Goal: Transaction & Acquisition: Purchase product/service

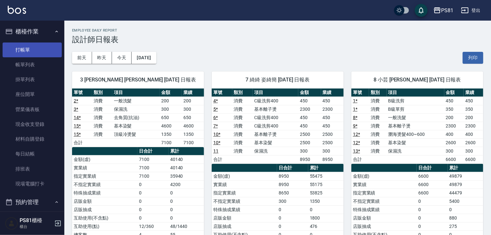
click at [40, 48] on link "打帳單" at bounding box center [32, 49] width 59 height 15
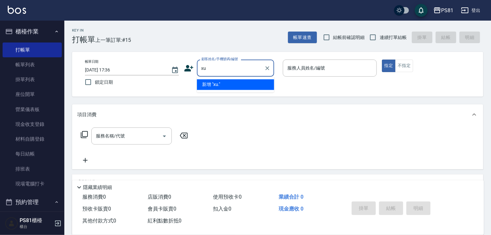
type input "x"
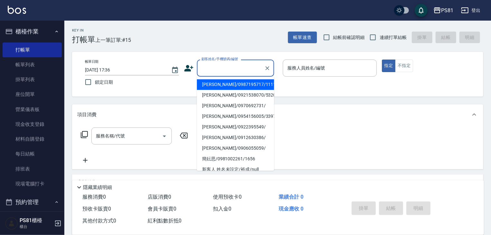
type input "x"
type input "ㄌ"
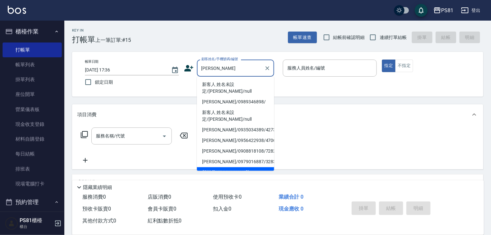
click at [270, 84] on li "新客人 姓名未設定/[PERSON_NAME]/null" at bounding box center [235, 87] width 77 height 17
type input "新客人 姓名未設定/[PERSON_NAME]/null"
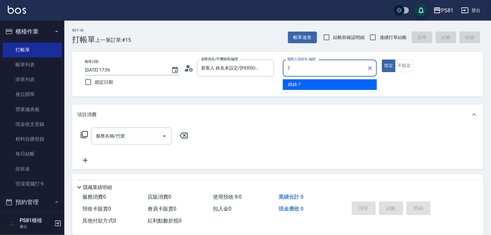
type input "綺綺-7"
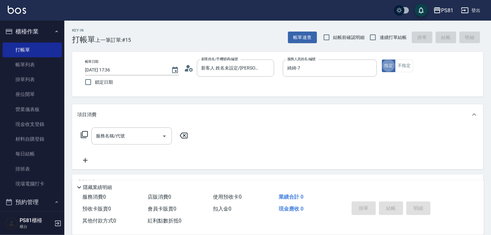
type button "true"
click at [128, 133] on input "服務名稱/代號" at bounding box center [126, 135] width 65 height 11
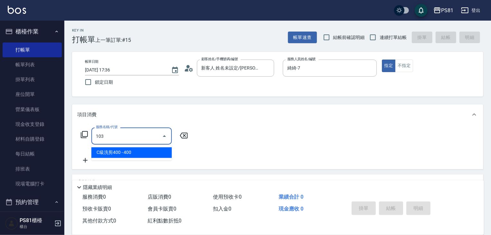
type input "C級洗剪400(103)"
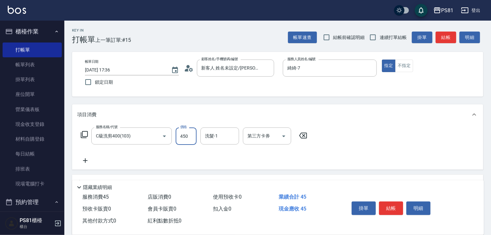
type input "450"
click at [395, 209] on button "結帳" at bounding box center [391, 208] width 24 height 14
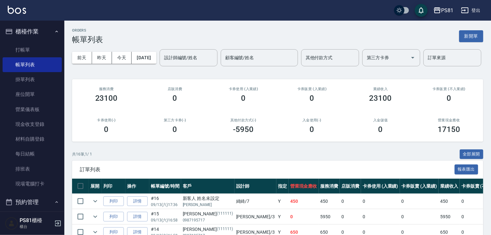
drag, startPoint x: 87, startPoint y: 81, endPoint x: 88, endPoint y: 77, distance: 3.9
click at [163, 63] on input "設計師編號/姓名" at bounding box center [189, 57] width 52 height 11
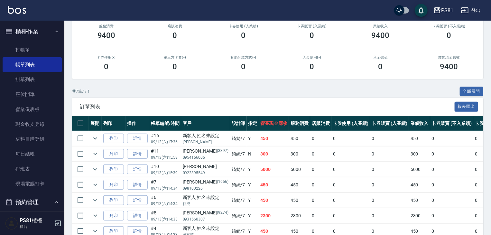
scroll to position [116, 0]
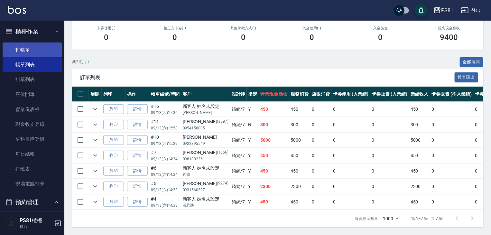
type input "綺綺-7"
click at [29, 54] on link "打帳單" at bounding box center [32, 49] width 59 height 15
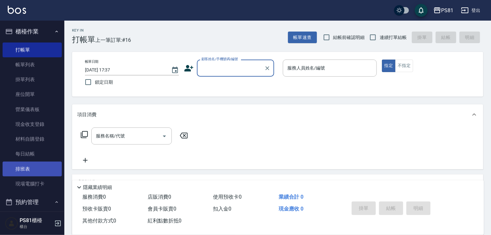
click at [24, 168] on link "排班表" at bounding box center [32, 169] width 59 height 15
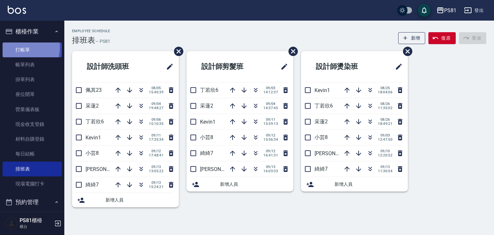
click at [14, 47] on link "打帳單" at bounding box center [32, 49] width 59 height 15
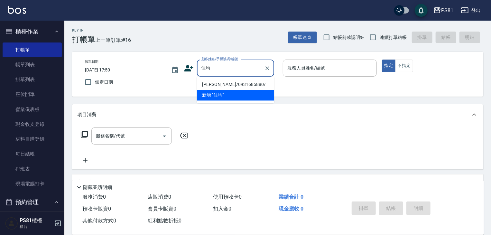
click at [251, 87] on li "[PERSON_NAME]/0931685880/" at bounding box center [235, 84] width 77 height 11
type input "[PERSON_NAME]/0931685880/"
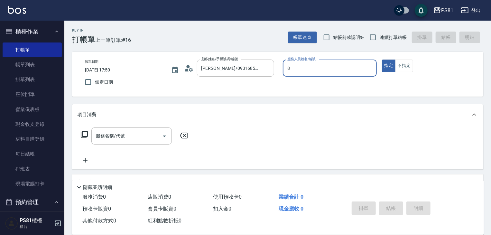
type input "小芸-8"
type button "true"
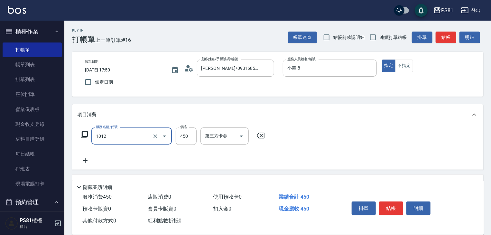
type input "B級洗剪(1012)"
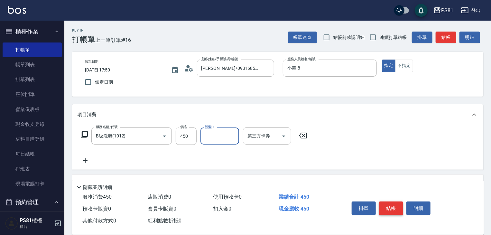
click at [393, 201] on button "結帳" at bounding box center [391, 208] width 24 height 14
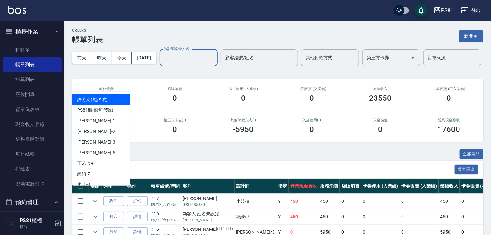
click at [163, 63] on input "設計師編號/姓名" at bounding box center [189, 57] width 52 height 11
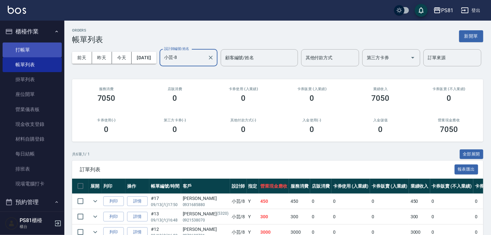
type input "小芸-8"
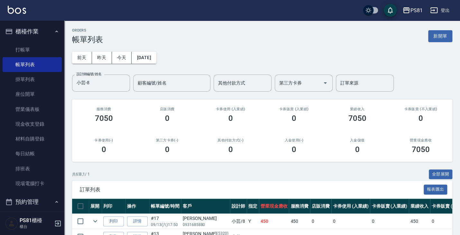
drag, startPoint x: 331, startPoint y: 61, endPoint x: 317, endPoint y: 62, distance: 14.5
click at [317, 62] on div "前天 昨天 今天 2025/09/13 設計師編號/姓名 小芸-8 設計師編號/姓名 顧客編號/姓名 顧客編號/姓名 其他付款方式 其他付款方式 第三方卡券 …" at bounding box center [262, 68] width 380 height 48
click at [257, 63] on div "前天 昨天 今天 2025/09/13 設計師編號/姓名 小芸-8 設計師編號/姓名 顧客編號/姓名 顧客編號/姓名 其他付款方式 其他付款方式 第三方卡券 …" at bounding box center [262, 68] width 380 height 48
click at [283, 71] on div "前天 昨天 今天 2025/09/13 設計師編號/姓名 小芸-8 設計師編號/姓名 顧客編號/姓名 顧客編號/姓名 其他付款方式 其他付款方式 第三方卡券 …" at bounding box center [262, 68] width 380 height 48
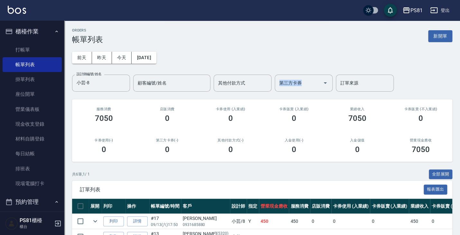
click at [283, 71] on div "前天 昨天 今天 2025/09/13 設計師編號/姓名 小芸-8 設計師編號/姓名 顧客編號/姓名 顧客編號/姓名 其他付款方式 其他付款方式 第三方卡券 …" at bounding box center [262, 68] width 380 height 48
drag, startPoint x: 283, startPoint y: 71, endPoint x: 283, endPoint y: 77, distance: 5.5
click at [283, 77] on div "前天 昨天 今天 2025/09/13 設計師編號/姓名 小芸-8 設計師編號/姓名 顧客編號/姓名 顧客編號/姓名 其他付款方式 其他付款方式 第三方卡券 …" at bounding box center [262, 68] width 380 height 48
drag, startPoint x: 283, startPoint y: 77, endPoint x: 275, endPoint y: 73, distance: 9.5
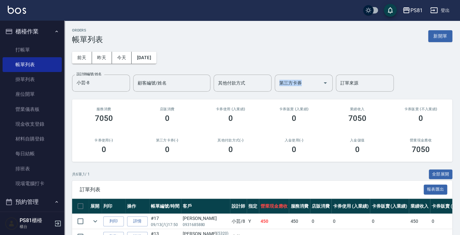
click at [275, 75] on div "第三方卡券" at bounding box center [304, 83] width 58 height 17
drag, startPoint x: 275, startPoint y: 73, endPoint x: 270, endPoint y: 68, distance: 6.4
click at [270, 69] on div "前天 昨天 今天 2025/09/13 設計師編號/姓名 小芸-8 設計師編號/姓名 顧客編號/姓名 顧客編號/姓名 其他付款方式 其他付款方式 第三方卡券 …" at bounding box center [262, 68] width 380 height 48
drag, startPoint x: 270, startPoint y: 68, endPoint x: 238, endPoint y: 47, distance: 38.7
click at [259, 60] on div "前天 昨天 今天 2025/09/13 設計師編號/姓名 小芸-8 設計師編號/姓名 顧客編號/姓名 顧客編號/姓名 其他付款方式 其他付款方式 第三方卡券 …" at bounding box center [262, 68] width 380 height 48
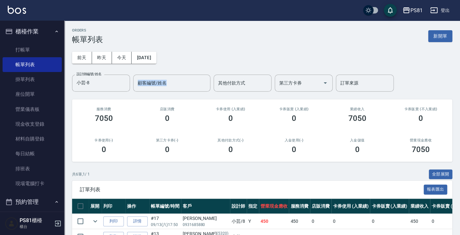
drag, startPoint x: 238, startPoint y: 47, endPoint x: 203, endPoint y: 45, distance: 35.1
click at [204, 46] on div "前天 昨天 今天 2025/09/13 設計師編號/姓名 小芸-8 設計師編號/姓名 顧客編號/姓名 顧客編號/姓名 其他付款方式 其他付款方式 第三方卡券 …" at bounding box center [262, 68] width 380 height 48
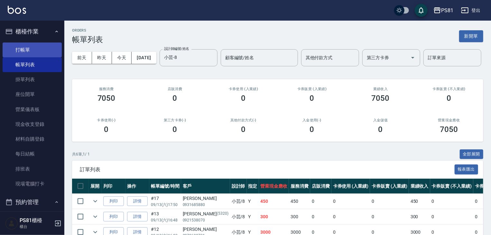
click at [24, 40] on ul "打帳單 帳單列表 掛單列表 座位開單 營業儀表板 現金收支登錄 材料自購登錄 每日結帳 排班表 現場電腦打卡" at bounding box center [32, 117] width 59 height 154
click at [27, 45] on link "打帳單" at bounding box center [32, 49] width 59 height 15
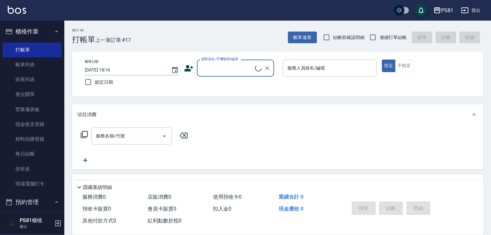
click at [237, 74] on div "顧客姓名/手機號碼/編號" at bounding box center [235, 68] width 77 height 17
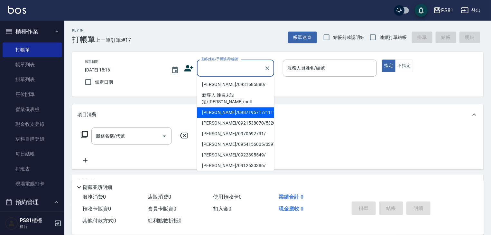
click at [225, 107] on li "[PERSON_NAME]/0987195717/111111" at bounding box center [235, 112] width 77 height 11
type input "[PERSON_NAME]/0987195717/111111"
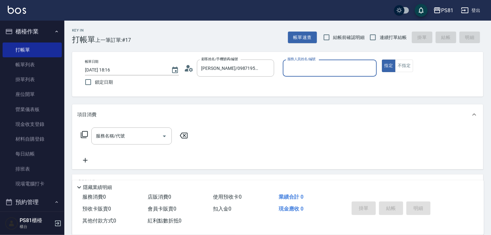
click at [310, 63] on input "服務人員姓名/編號" at bounding box center [330, 67] width 88 height 11
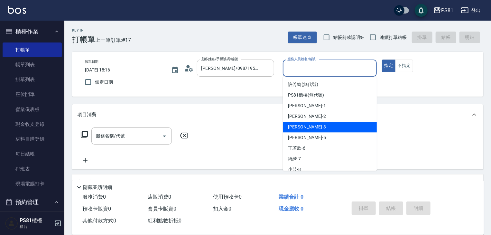
click at [308, 124] on div "晏菱 -3" at bounding box center [330, 127] width 94 height 11
type input "晏菱-3"
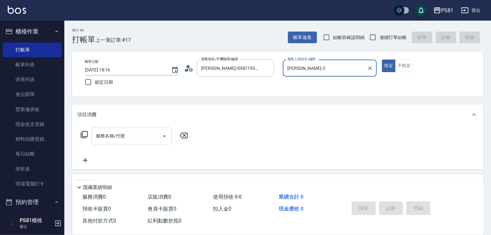
click at [130, 133] on input "服務名稱/代號" at bounding box center [126, 135] width 65 height 11
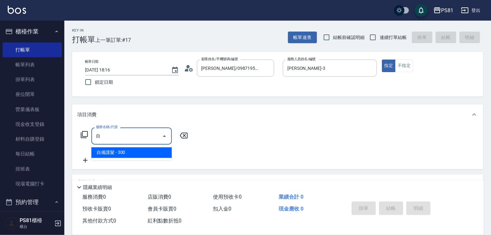
click at [134, 155] on span "自備護髮 - 300" at bounding box center [131, 152] width 80 height 11
type input "自備護髮(501)"
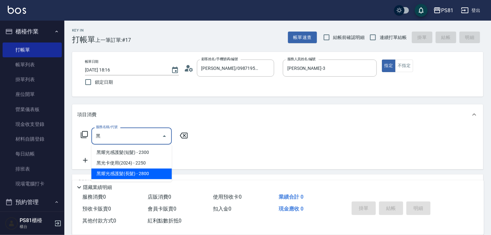
click at [146, 174] on span "黑耀光感護髮(長髮) - 2800" at bounding box center [131, 174] width 80 height 11
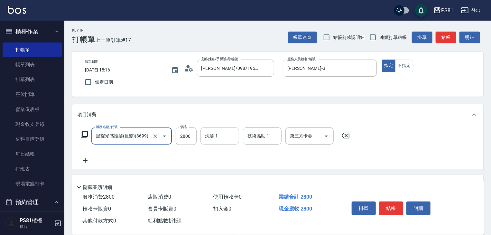
type input "黑耀光感護髮(長髮)(3699)"
click at [224, 135] on input "洗髮-1" at bounding box center [219, 135] width 33 height 11
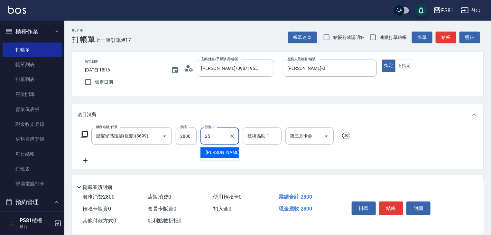
type input "妮可-25"
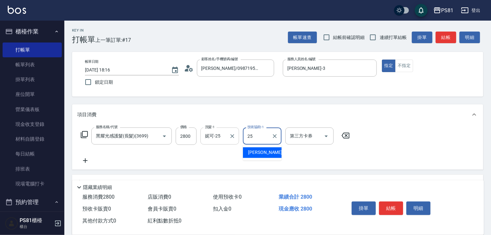
type input "妮可-25"
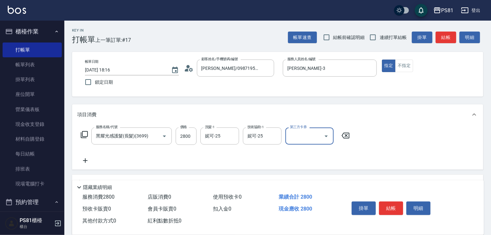
click at [86, 157] on icon at bounding box center [85, 161] width 16 height 8
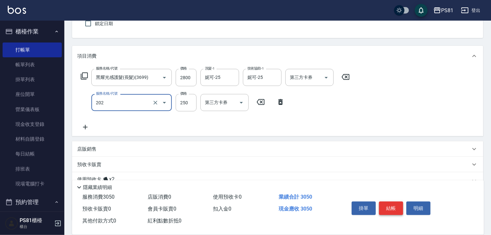
scroll to position [97, 0]
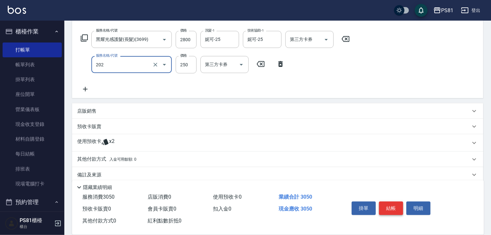
type input "單剪250(202)"
click at [385, 202] on button "結帳" at bounding box center [391, 208] width 24 height 14
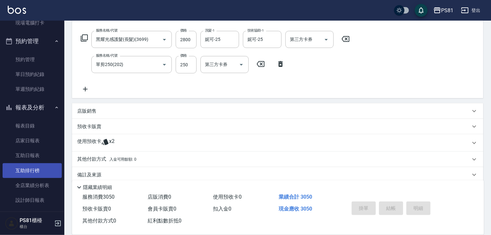
scroll to position [193, 0]
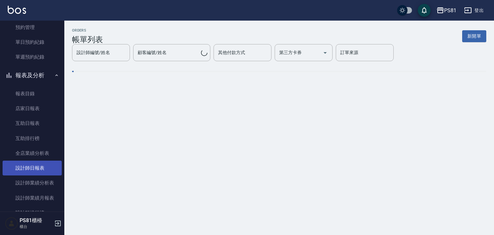
click at [42, 167] on link "設計師日報表" at bounding box center [32, 168] width 59 height 15
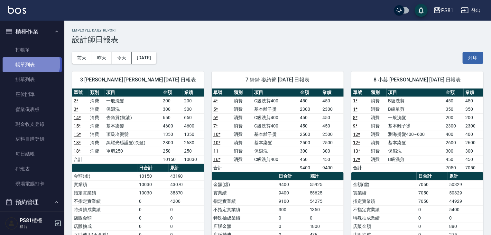
click at [30, 64] on link "帳單列表" at bounding box center [32, 64] width 59 height 15
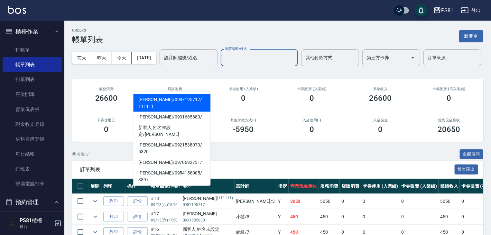
click at [224, 63] on input "顧客編號/姓名" at bounding box center [259, 57] width 71 height 11
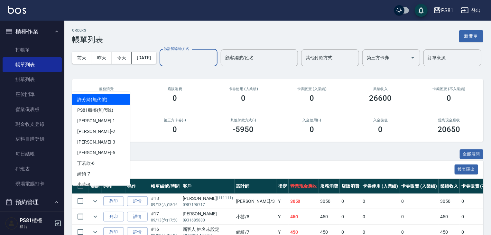
drag, startPoint x: 118, startPoint y: 83, endPoint x: 106, endPoint y: 103, distance: 23.2
click at [163, 63] on input "設計師編號/姓名" at bounding box center [189, 57] width 52 height 11
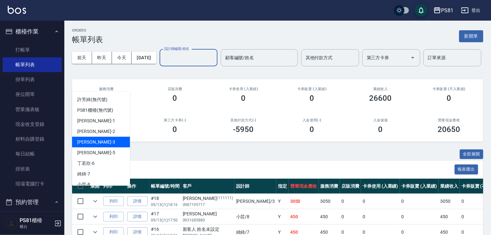
click at [86, 140] on span "晏菱 -3" at bounding box center [96, 142] width 38 height 7
type input "晏菱-3"
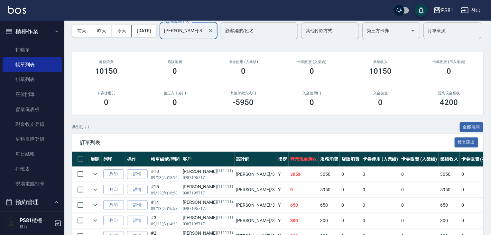
scroll to position [86, 0]
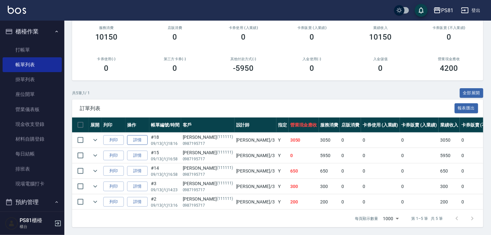
click at [134, 135] on link "詳情" at bounding box center [137, 140] width 21 height 10
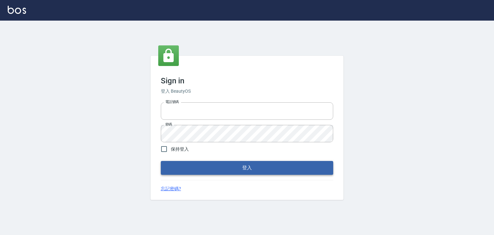
type input "6430581"
click at [264, 172] on button "登入" at bounding box center [247, 168] width 172 height 14
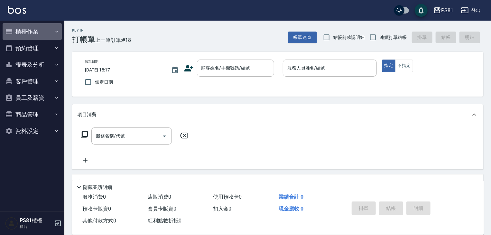
click at [28, 31] on button "櫃檯作業" at bounding box center [32, 31] width 59 height 17
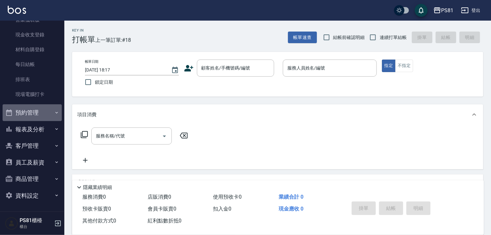
click at [55, 112] on icon "button" at bounding box center [56, 112] width 5 height 5
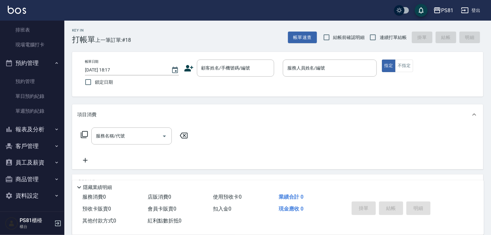
click at [50, 125] on button "報表及分析" at bounding box center [32, 129] width 59 height 17
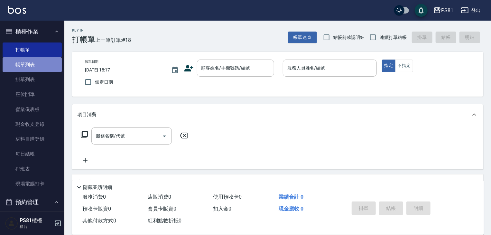
click at [37, 63] on link "帳單列表" at bounding box center [32, 64] width 59 height 15
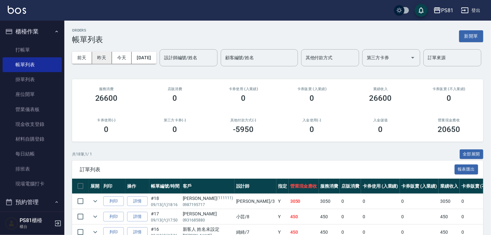
click at [103, 56] on button "昨天" at bounding box center [102, 58] width 20 height 12
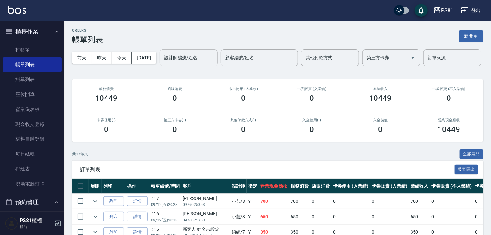
click at [163, 63] on input "設計師編號/姓名" at bounding box center [189, 57] width 52 height 11
drag, startPoint x: 193, startPoint y: 66, endPoint x: 142, endPoint y: 62, distance: 51.7
click at [192, 67] on div "前天 昨天 今天 2025/09/12 設計師編號/姓名 設計師編號/姓名 顧客編號/姓名 顧客編號/姓名 其他付款方式 其他付款方式 第三方卡券 第三方卡券…" at bounding box center [277, 57] width 411 height 27
click at [131, 55] on div "前天 昨天 今天 2025/09/12" at bounding box center [114, 58] width 84 height 12
click at [126, 59] on button "今天" at bounding box center [122, 58] width 20 height 12
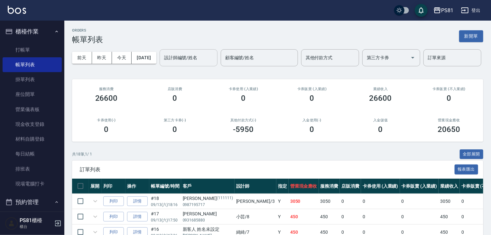
click at [163, 63] on input "設計師編號/姓名" at bounding box center [189, 57] width 52 height 11
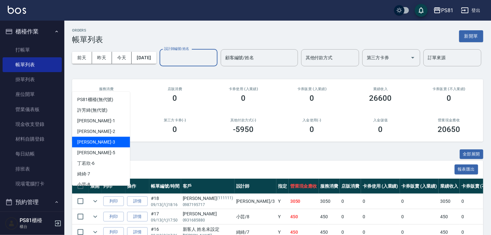
click at [87, 139] on span "晏菱 -3" at bounding box center [96, 142] width 38 height 7
type input "晏菱-3"
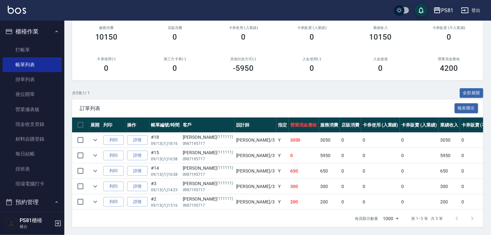
scroll to position [86, 0]
click at [138, 136] on link "詳情" at bounding box center [137, 140] width 21 height 10
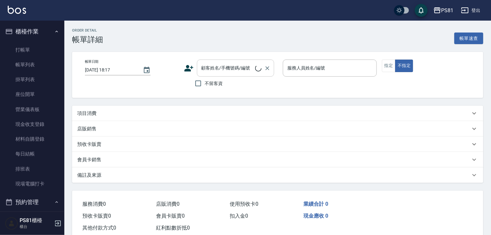
type input "2025/09/13 18:16"
type input "晏菱-3"
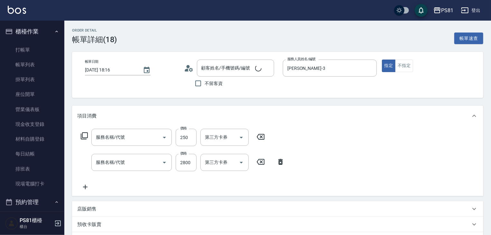
type input "單剪250(202)"
type input "黑耀光感護髮(長髮)(3699)"
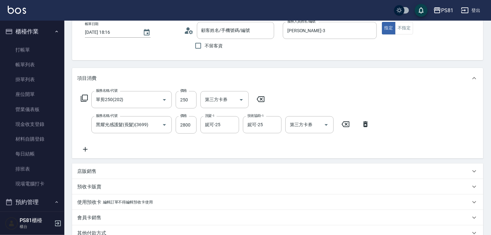
type input "[PERSON_NAME]/0987195717/111111"
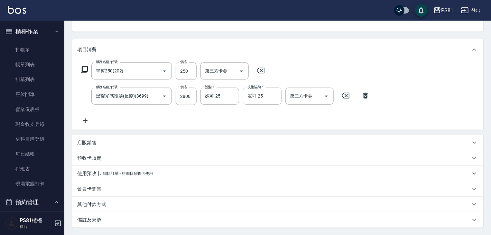
scroll to position [63, 0]
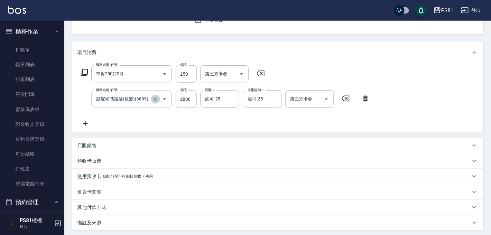
drag, startPoint x: 152, startPoint y: 98, endPoint x: 121, endPoint y: 101, distance: 31.3
click at [151, 99] on button "Clear" at bounding box center [155, 99] width 9 height 9
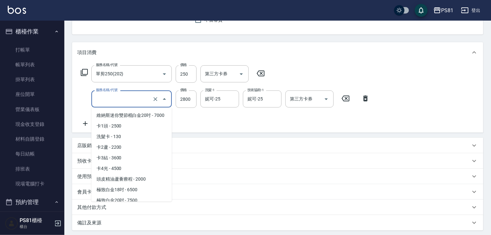
click at [111, 99] on input "服務名稱/代號" at bounding box center [122, 98] width 57 height 11
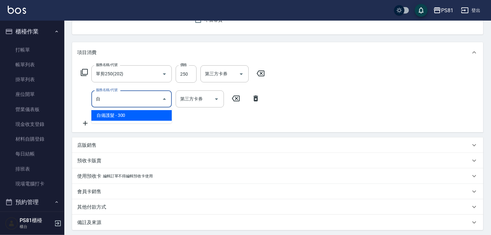
click at [133, 117] on span "自備護髮 - 300" at bounding box center [131, 115] width 80 height 11
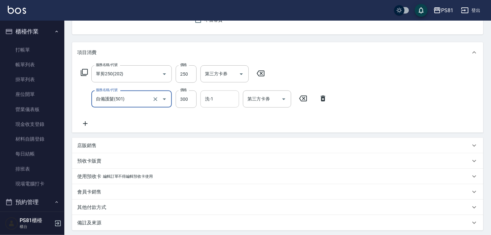
type input "自備護髮(501)"
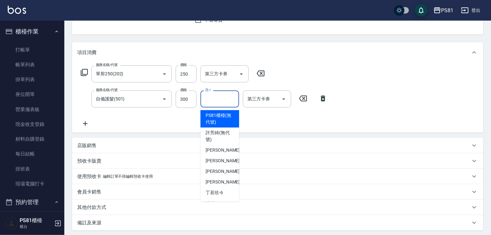
click at [213, 100] on input "洗-1" at bounding box center [219, 98] width 33 height 11
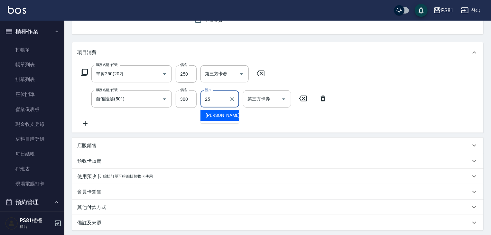
type input "妮可-25"
click at [184, 97] on input "300" at bounding box center [186, 98] width 21 height 17
type input "2800"
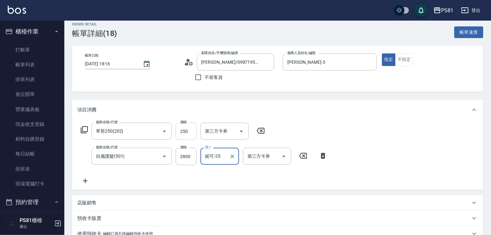
scroll to position [0, 0]
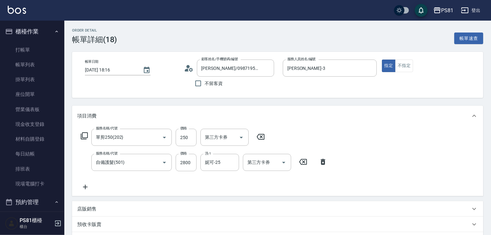
click at [395, 128] on div "服務名稱/代號 單剪250(202) 服務名稱/代號 價格 250 價格 第三方卡券 第三方卡券 服務名稱/代號 自備護髮(501) 服務名稱/代號 價格 2…" at bounding box center [277, 161] width 411 height 70
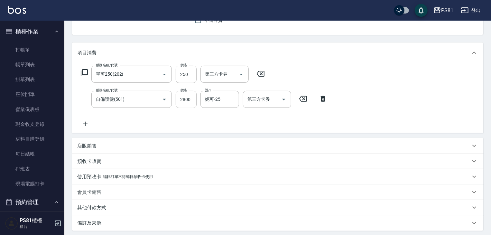
scroll to position [64, 0]
click at [85, 121] on icon at bounding box center [85, 123] width 16 height 8
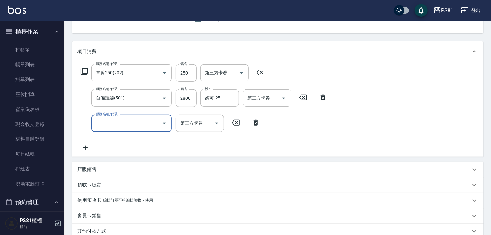
click at [130, 130] on div "服務名稱/代號" at bounding box center [131, 123] width 80 height 17
type input "自"
click at [143, 140] on span "自備護髮 - 300" at bounding box center [131, 140] width 80 height 11
type input "自備護髮(501)"
click at [190, 125] on input "300" at bounding box center [186, 123] width 21 height 17
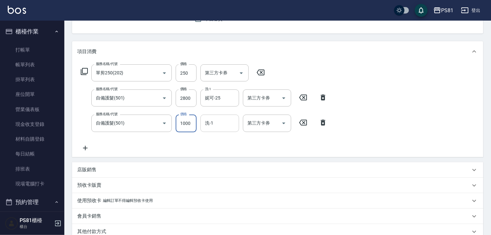
type input "1000"
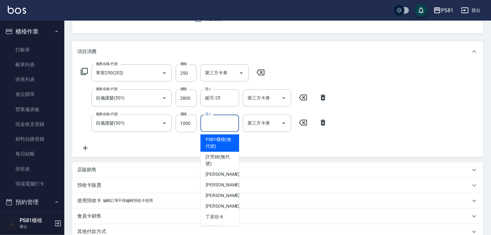
click at [231, 126] on input "洗-1" at bounding box center [219, 122] width 33 height 11
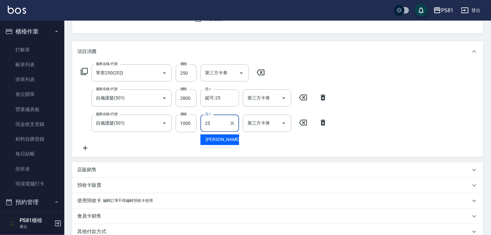
type input "妮可-25"
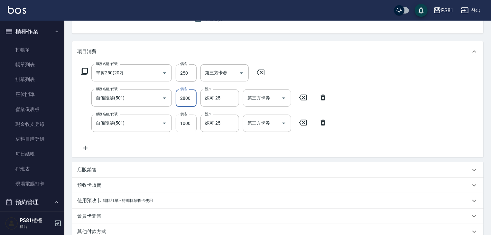
click at [191, 92] on input "2800" at bounding box center [186, 97] width 21 height 17
type input "1000"
drag, startPoint x: 87, startPoint y: 146, endPoint x: 91, endPoint y: 146, distance: 4.5
click at [91, 146] on icon at bounding box center [85, 148] width 16 height 8
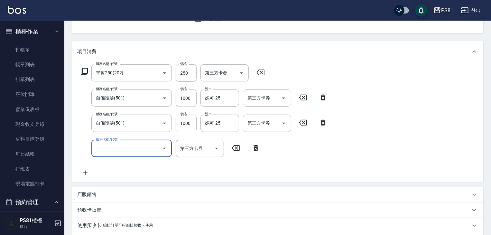
click at [129, 149] on input "服務名稱/代號" at bounding box center [126, 148] width 65 height 11
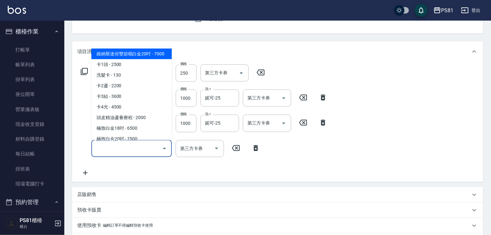
type input "ㄗ"
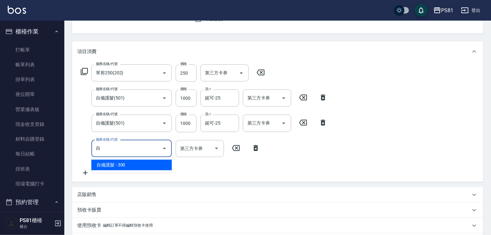
click at [142, 160] on span "自備護髮 - 300" at bounding box center [131, 165] width 80 height 11
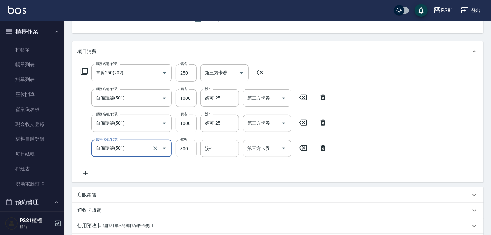
type input "自備護髮(501)"
click at [189, 147] on input "300" at bounding box center [186, 148] width 21 height 17
type input "800"
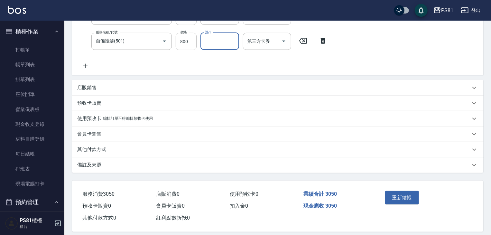
scroll to position [178, 0]
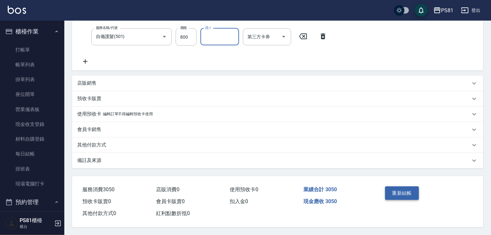
click at [404, 191] on button "重新結帳" at bounding box center [402, 193] width 34 height 14
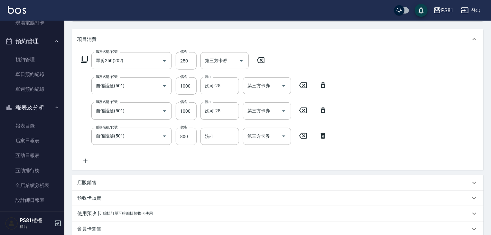
scroll to position [0, 0]
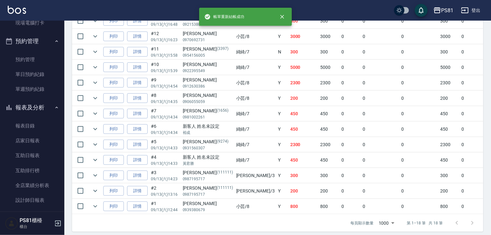
scroll to position [308, 0]
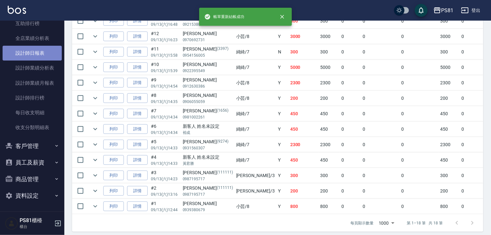
click at [39, 59] on link "設計師日報表" at bounding box center [32, 53] width 59 height 15
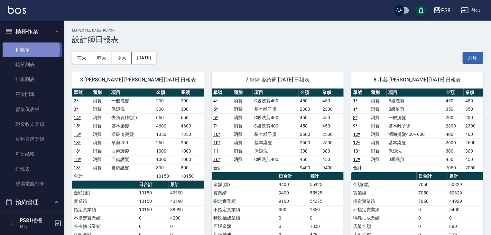
click at [25, 49] on link "打帳單" at bounding box center [32, 49] width 59 height 15
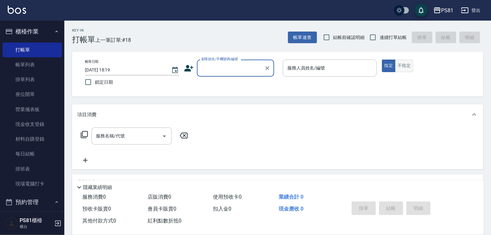
drag, startPoint x: 408, startPoint y: 65, endPoint x: 399, endPoint y: 70, distance: 10.4
click at [408, 66] on button "不指定" at bounding box center [404, 66] width 18 height 13
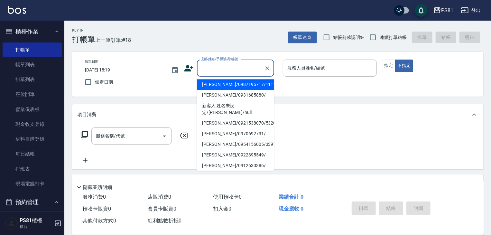
click at [208, 65] on input "顧客姓名/手機號碼/編號" at bounding box center [231, 67] width 62 height 11
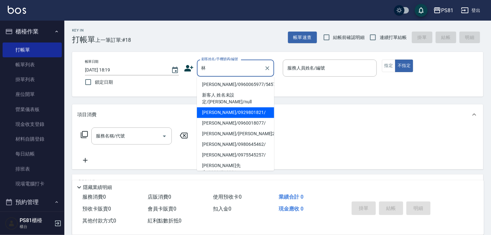
click at [225, 107] on li "[PERSON_NAME]/0929801821/" at bounding box center [235, 112] width 77 height 11
type input "[PERSON_NAME]/0929801821/"
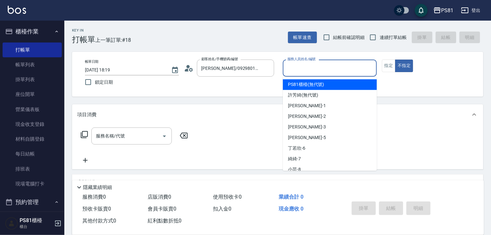
drag, startPoint x: 290, startPoint y: 66, endPoint x: 302, endPoint y: 95, distance: 31.7
click at [290, 66] on input "服務人員姓名/編號" at bounding box center [330, 67] width 88 height 11
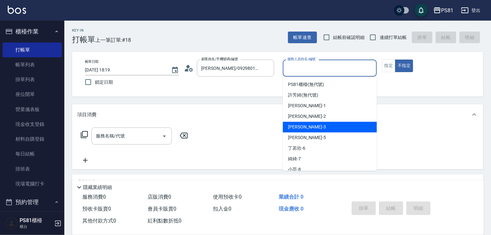
click at [316, 126] on div "晏菱 -3" at bounding box center [330, 127] width 94 height 11
type input "晏菱-3"
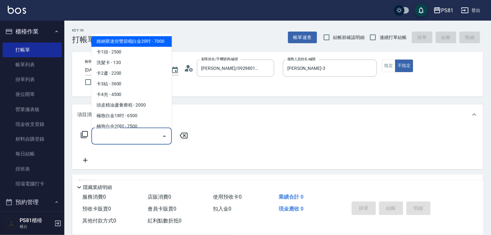
click at [125, 138] on input "服務名稱/代號" at bounding box center [126, 135] width 65 height 11
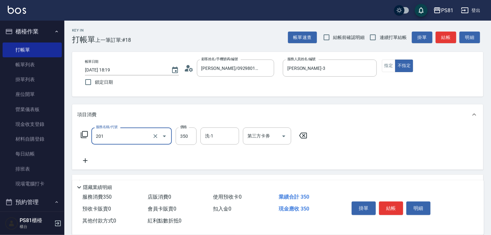
type input "洗剪350(201)"
click at [216, 145] on div "服務名稱/代號 洗剪350(201) 服務名稱/代號 價格 350 價格 洗-1 洗-1 第三方卡券 第三方卡券" at bounding box center [194, 145] width 234 height 37
click at [217, 138] on input "洗-1" at bounding box center [219, 135] width 33 height 11
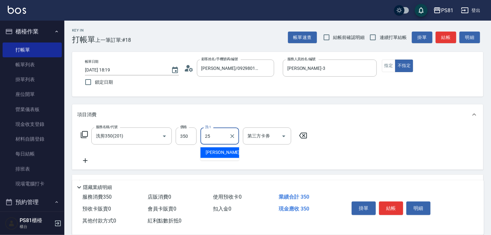
type input "妮可-25"
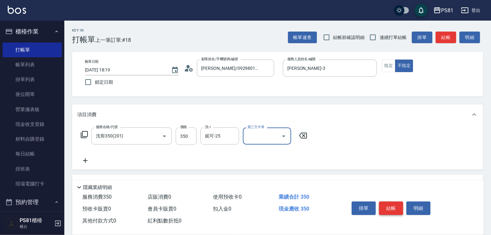
click at [386, 203] on button "結帳" at bounding box center [391, 208] width 24 height 14
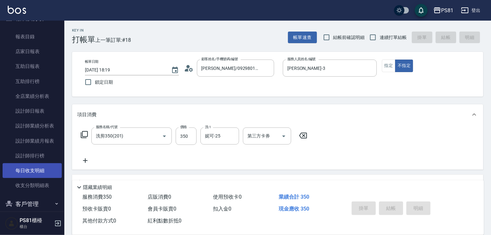
scroll to position [290, 0]
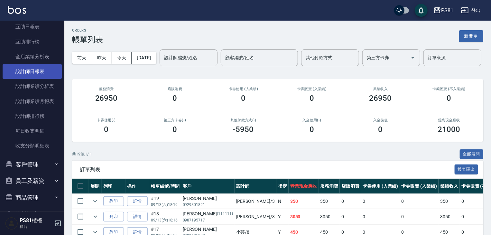
click at [40, 72] on link "設計師日報表" at bounding box center [32, 71] width 59 height 15
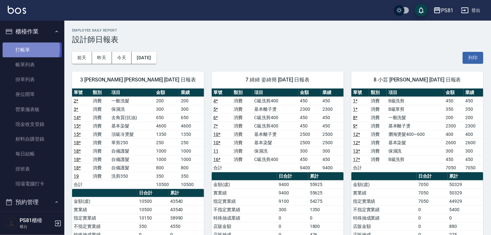
click at [17, 49] on link "打帳單" at bounding box center [32, 49] width 59 height 15
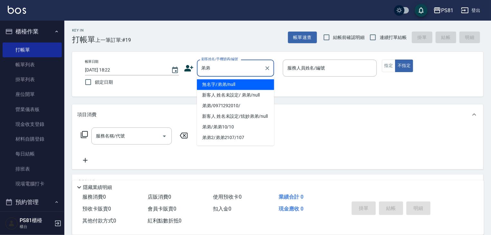
click at [217, 80] on li "無名字/弟弟/null" at bounding box center [235, 84] width 77 height 11
type input "無名字/弟弟/null"
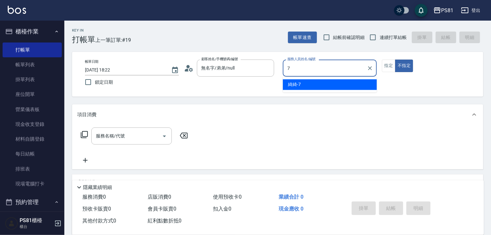
click at [323, 82] on div "綺綺 -7" at bounding box center [330, 84] width 94 height 11
type input "綺綺-7"
click at [390, 64] on button "指定" at bounding box center [389, 66] width 14 height 13
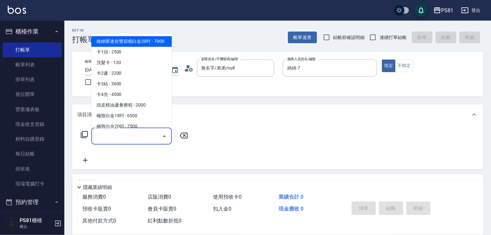
click at [123, 132] on input "服務名稱/代號" at bounding box center [126, 135] width 65 height 11
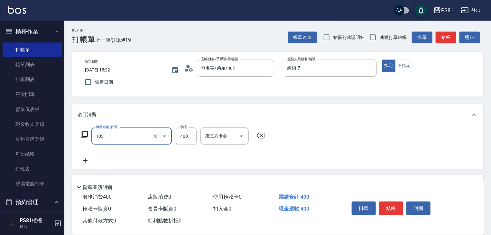
type input "C級洗剪400(103)"
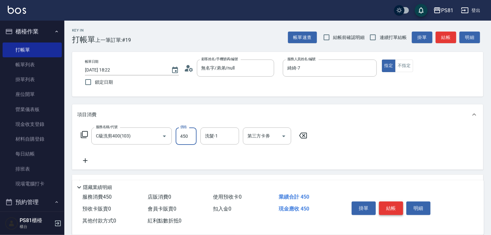
type input "450"
click at [386, 209] on button "結帳" at bounding box center [391, 208] width 24 height 14
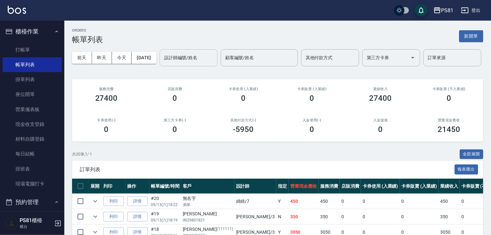
click at [160, 66] on div "設計師編號/姓名" at bounding box center [189, 57] width 58 height 17
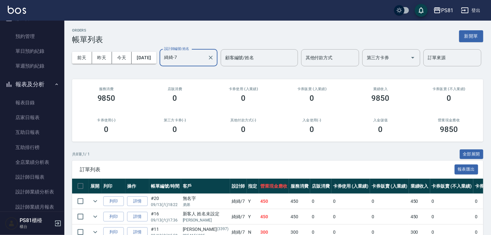
scroll to position [225, 0]
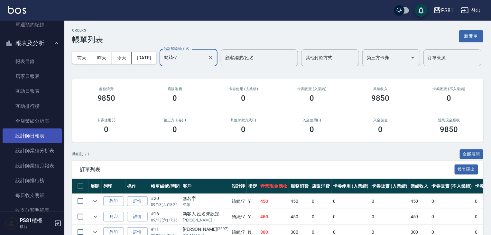
type input "綺綺-7"
click at [35, 136] on link "設計師日報表" at bounding box center [32, 135] width 59 height 15
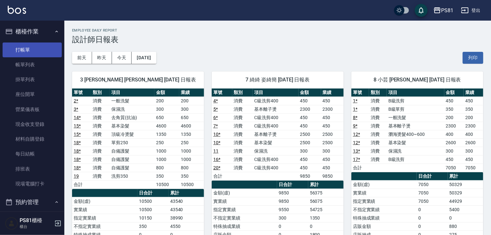
click at [17, 52] on link "打帳單" at bounding box center [32, 49] width 59 height 15
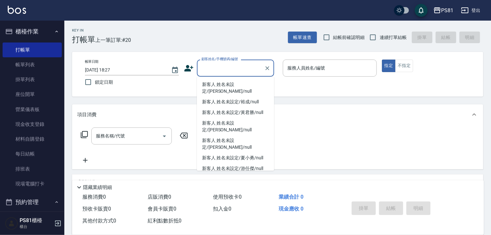
click at [188, 66] on icon at bounding box center [188, 68] width 9 height 6
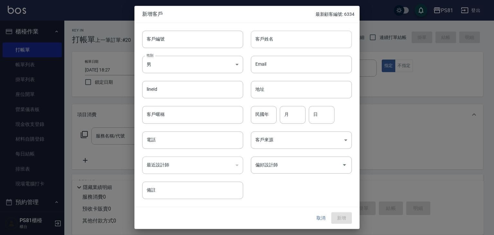
drag, startPoint x: 277, startPoint y: 39, endPoint x: 281, endPoint y: 41, distance: 4.2
click at [281, 41] on input "客戶姓名" at bounding box center [301, 39] width 101 height 17
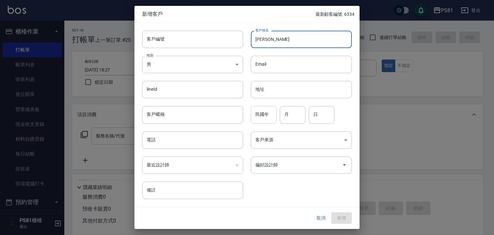
type input "[PERSON_NAME]"
drag, startPoint x: 270, startPoint y: 116, endPoint x: 266, endPoint y: 113, distance: 4.2
click at [270, 116] on input "民國年" at bounding box center [264, 114] width 26 height 17
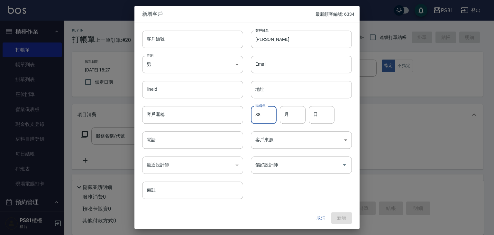
type input "88"
type input "01"
type input "05"
click at [189, 142] on input "電話" at bounding box center [192, 139] width 101 height 17
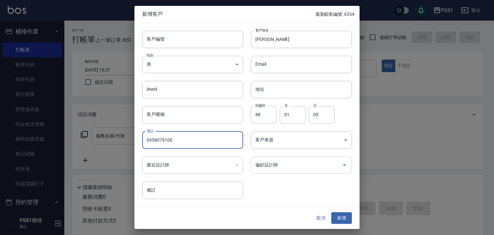
type input "0958079100"
drag, startPoint x: 272, startPoint y: 170, endPoint x: 261, endPoint y: 170, distance: 10.9
click at [263, 170] on input "偏好設計師" at bounding box center [297, 164] width 86 height 11
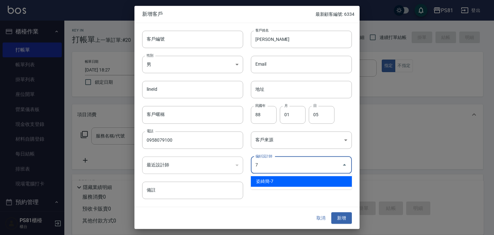
type input "姿綺簡"
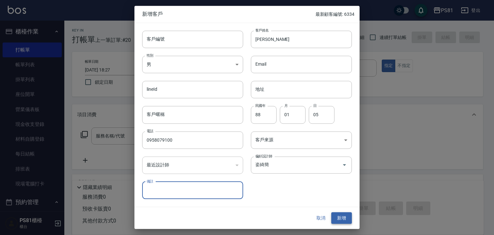
click at [344, 217] on button "新增" at bounding box center [341, 218] width 21 height 12
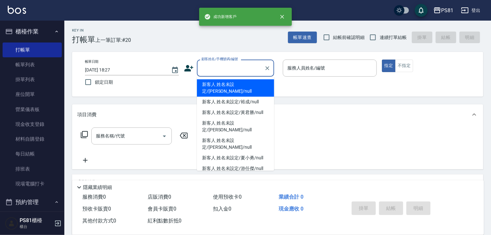
click at [254, 68] on input "顧客姓名/手機號碼/編號" at bounding box center [231, 67] width 62 height 11
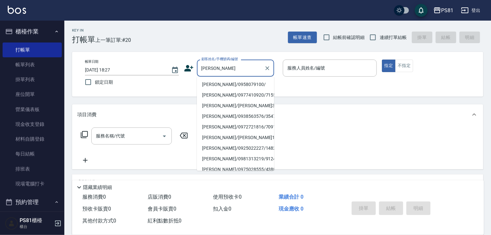
click at [245, 84] on li "[PERSON_NAME]/0958079100/" at bounding box center [235, 84] width 77 height 11
type input "[PERSON_NAME]/0958079100/"
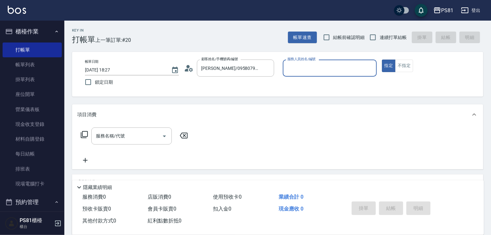
type input "綺綺-7"
click at [130, 133] on input "服務名稱/代號" at bounding box center [126, 135] width 65 height 11
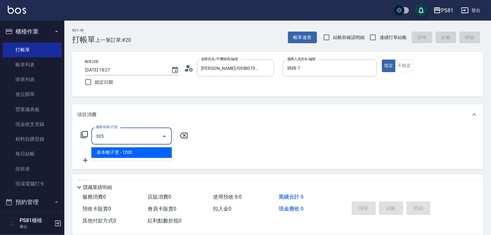
drag, startPoint x: 135, startPoint y: 152, endPoint x: 146, endPoint y: 150, distance: 10.8
click at [135, 152] on span "基本離子燙 - 1200" at bounding box center [131, 152] width 80 height 11
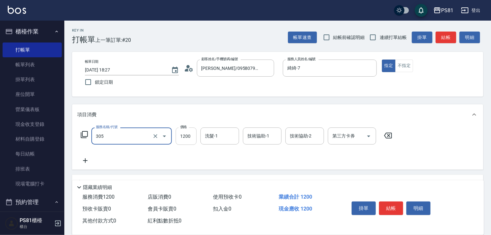
type input "基本離子燙(305)"
click at [186, 143] on input "1200" at bounding box center [186, 135] width 21 height 17
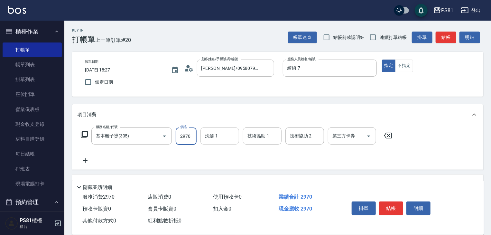
type input "2970"
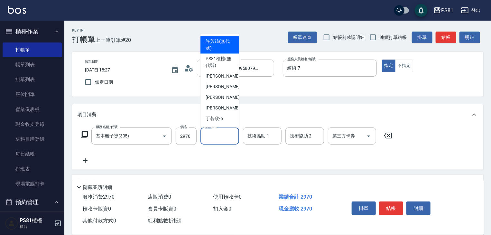
click at [221, 135] on input "洗髮-1" at bounding box center [219, 135] width 33 height 11
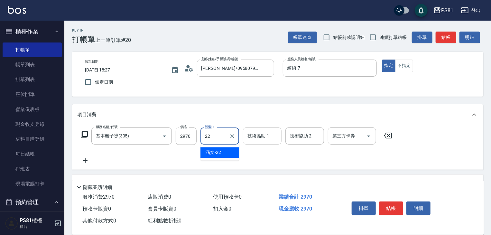
click at [219, 148] on div "涵文 -22" at bounding box center [219, 152] width 39 height 11
type input "涵文-22"
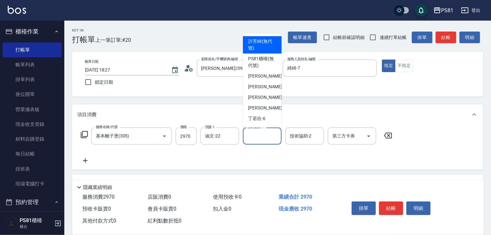
click at [250, 140] on input "技術協助-1" at bounding box center [262, 135] width 33 height 11
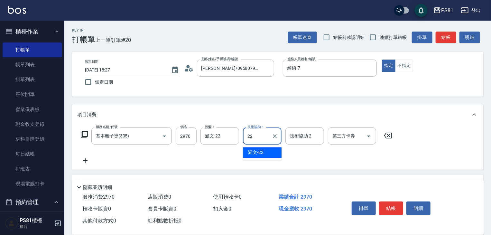
click at [253, 153] on span "涵文 -22" at bounding box center [255, 152] width 15 height 7
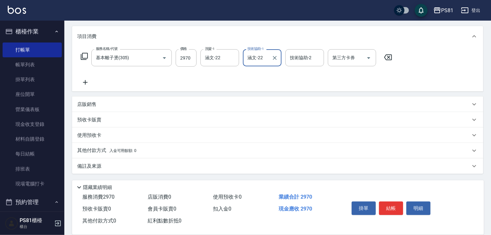
scroll to position [79, 0]
type input "涵文-22"
click at [99, 153] on p "其他付款方式 入金可用餘額: 0" at bounding box center [106, 150] width 59 height 7
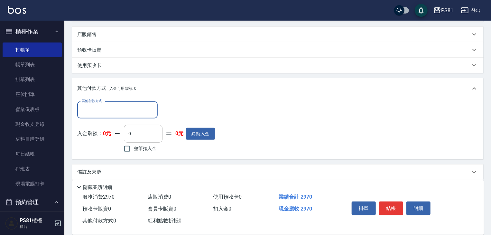
scroll to position [149, 0]
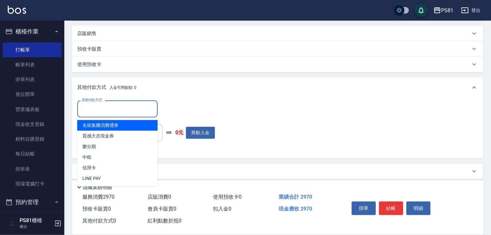
click at [117, 108] on input "其他付款方式" at bounding box center [117, 108] width 75 height 11
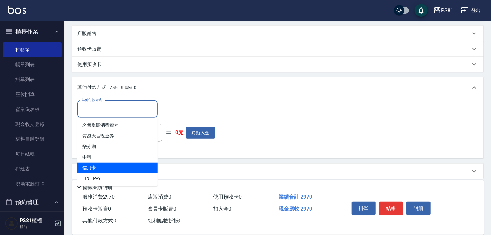
drag, startPoint x: 106, startPoint y: 171, endPoint x: 167, endPoint y: 126, distance: 75.6
click at [107, 170] on span "信用卡" at bounding box center [117, 168] width 80 height 11
type input "信用卡"
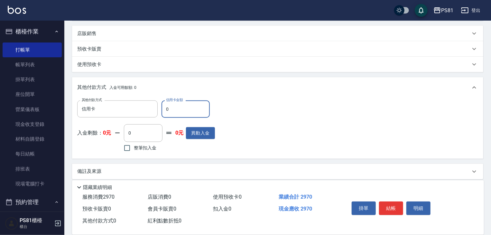
click at [173, 116] on input "0" at bounding box center [186, 108] width 48 height 17
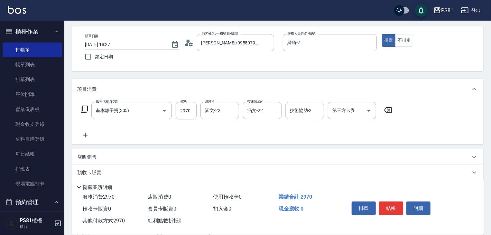
scroll to position [20, 0]
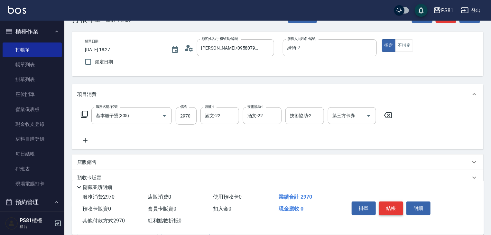
type input "2970"
click at [397, 204] on button "結帳" at bounding box center [391, 208] width 24 height 14
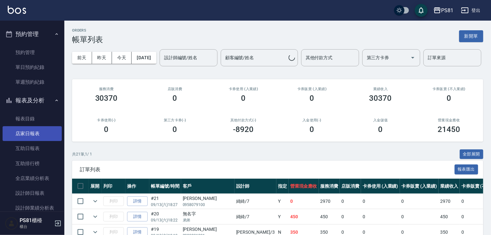
scroll to position [193, 0]
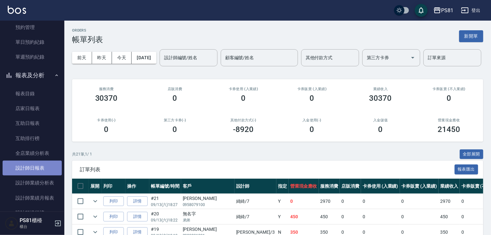
click at [39, 165] on link "設計師日報表" at bounding box center [32, 168] width 59 height 15
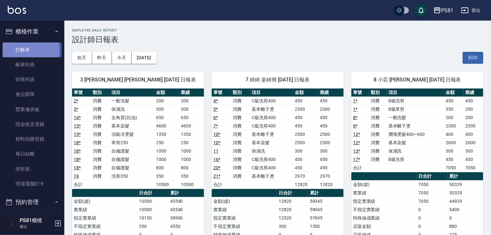
click at [26, 50] on link "打帳單" at bounding box center [32, 49] width 59 height 15
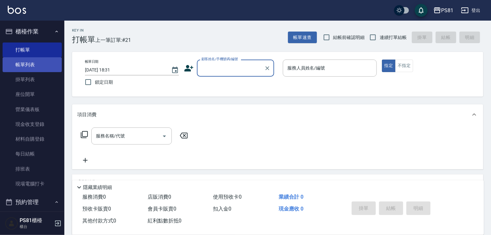
click at [32, 69] on link "帳單列表" at bounding box center [32, 64] width 59 height 15
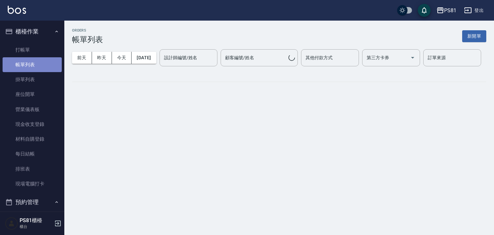
click at [32, 69] on link "帳單列表" at bounding box center [32, 64] width 59 height 15
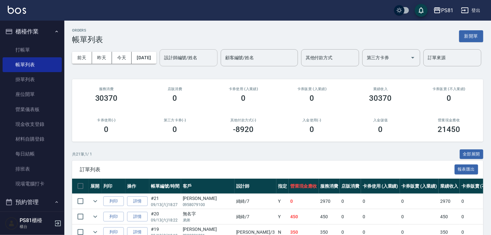
click at [163, 63] on input "設計師編號/姓名" at bounding box center [189, 57] width 52 height 11
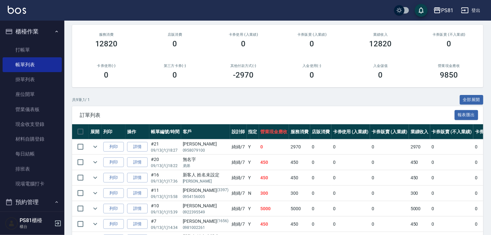
scroll to position [64, 0]
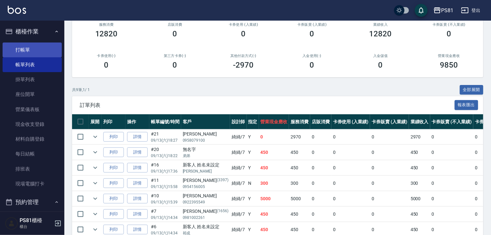
type input "綺綺-7"
click at [24, 52] on link "打帳單" at bounding box center [32, 49] width 59 height 15
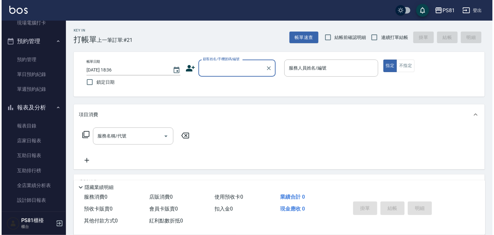
scroll to position [193, 0]
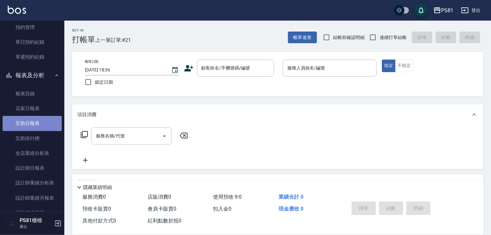
click at [41, 125] on link "互助日報表" at bounding box center [32, 123] width 59 height 15
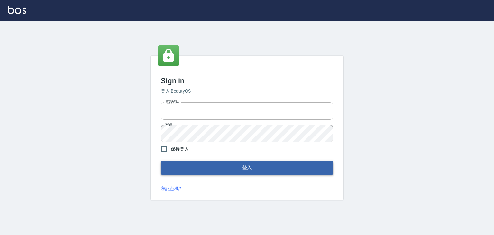
type input "6430581"
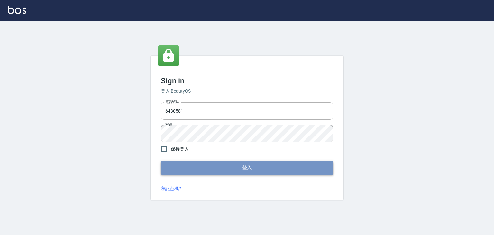
click at [179, 170] on button "登入" at bounding box center [247, 168] width 172 height 14
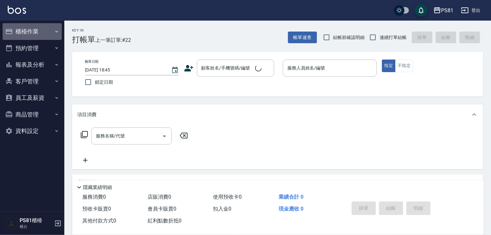
click at [44, 31] on button "櫃檯作業" at bounding box center [32, 31] width 59 height 17
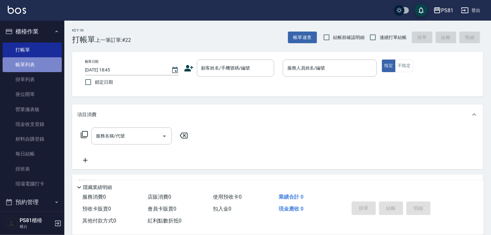
click at [49, 67] on link "帳單列表" at bounding box center [32, 64] width 59 height 15
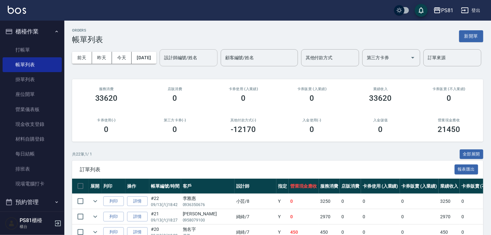
click at [163, 63] on input "設計師編號/姓名" at bounding box center [189, 57] width 52 height 11
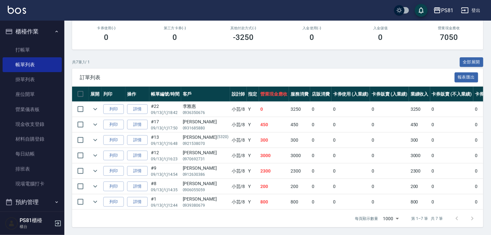
scroll to position [116, 0]
type input "小芸-8"
click at [16, 51] on link "打帳單" at bounding box center [32, 49] width 59 height 15
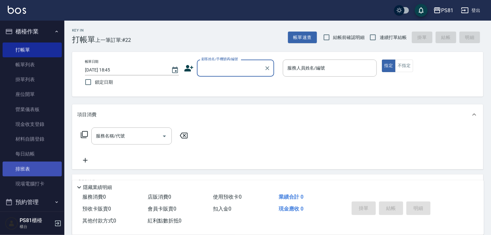
click at [21, 164] on link "排班表" at bounding box center [32, 169] width 59 height 15
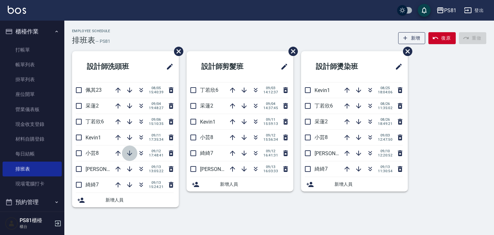
click at [130, 153] on icon "button" at bounding box center [129, 153] width 5 height 5
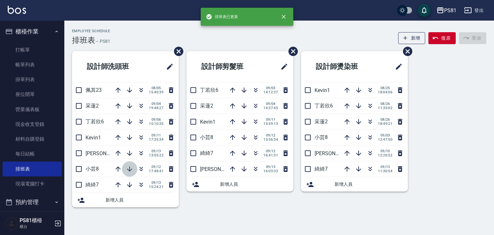
click at [129, 170] on icon "button" at bounding box center [129, 168] width 5 height 5
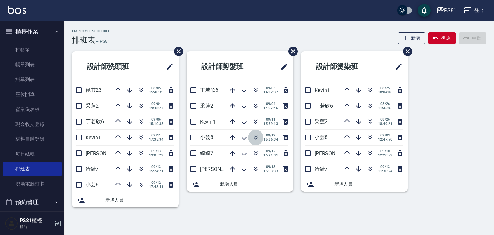
click at [253, 134] on icon "button" at bounding box center [256, 138] width 8 height 8
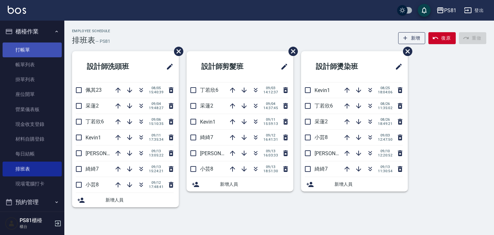
click at [50, 56] on link "打帳單" at bounding box center [32, 49] width 59 height 15
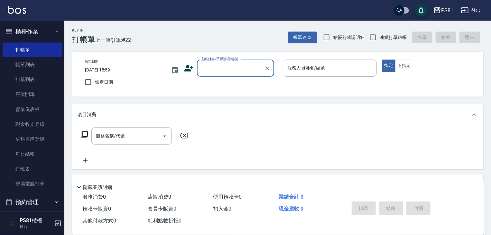
type input "ㄎ"
type input "第"
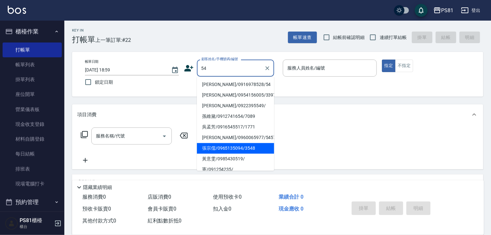
click at [234, 150] on li "張宗儒/0965135094/3548" at bounding box center [235, 148] width 77 height 11
type input "張宗儒/0965135094/3548"
type input "采蓮-2"
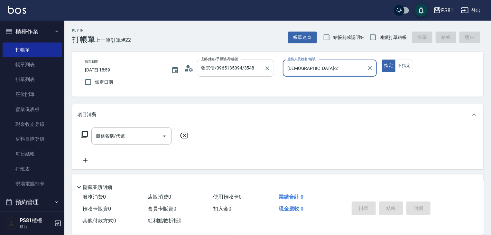
click at [237, 70] on input "張宗儒/0965135094/3548" at bounding box center [231, 67] width 62 height 11
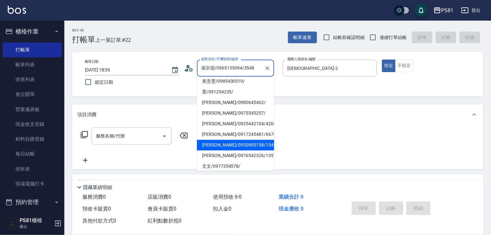
scroll to position [97, 0]
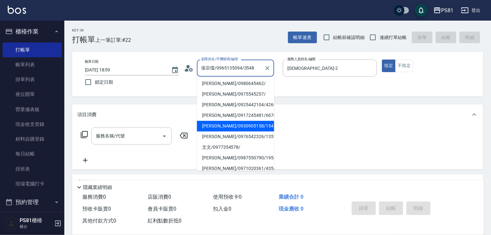
click at [230, 132] on li "[PERSON_NAME]/0976542326/1357" at bounding box center [235, 136] width 77 height 11
type input "[PERSON_NAME]/0976542326/1357"
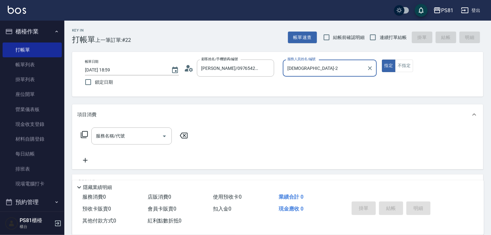
click at [304, 75] on div "采蓮-2 服務人員姓名/編號" at bounding box center [330, 68] width 94 height 17
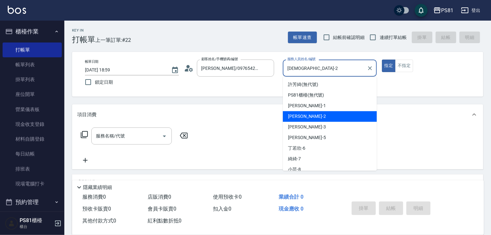
click at [304, 75] on div "采蓮-2 服務人員姓名/編號" at bounding box center [330, 68] width 94 height 17
drag, startPoint x: 304, startPoint y: 75, endPoint x: 302, endPoint y: 70, distance: 5.1
click at [303, 73] on div "采蓮-2 服務人員姓名/編號" at bounding box center [330, 68] width 94 height 17
click at [302, 70] on input "采蓮-2" at bounding box center [325, 67] width 79 height 11
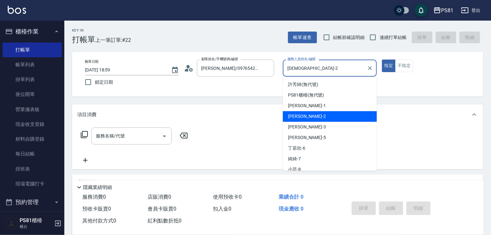
click at [302, 69] on input "采蓮-2" at bounding box center [325, 67] width 79 height 11
click at [301, 69] on input "采蓮-2" at bounding box center [325, 67] width 79 height 11
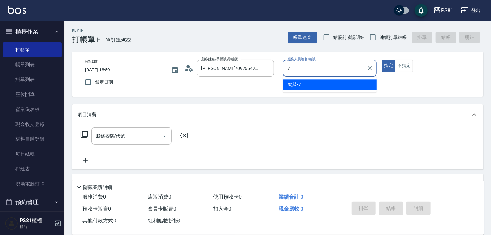
type input "綺綺-7"
type button "true"
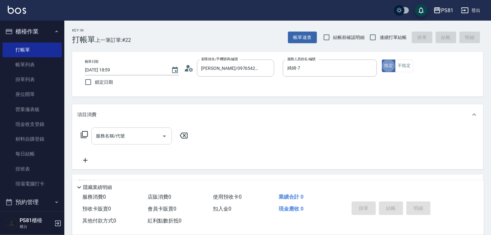
click at [142, 129] on div "服務名稱/代號" at bounding box center [131, 135] width 80 height 17
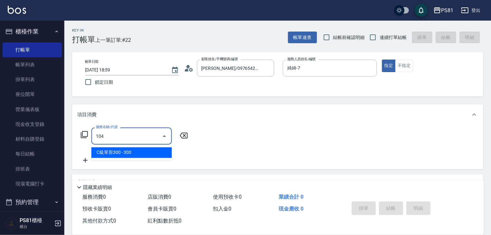
type input "C級單剪300(104)"
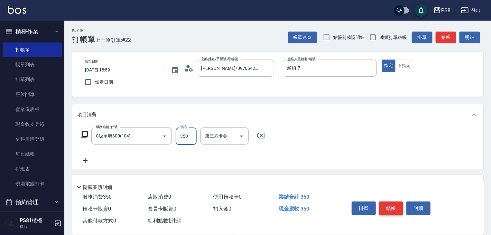
type input "350"
click at [388, 205] on button "結帳" at bounding box center [391, 208] width 24 height 14
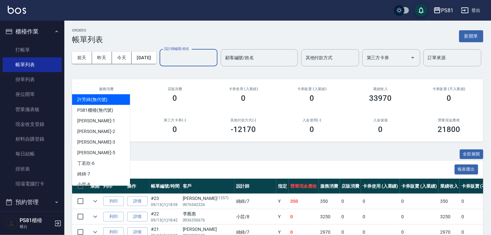
click at [163, 63] on input "設計師編號/姓名" at bounding box center [189, 57] width 52 height 11
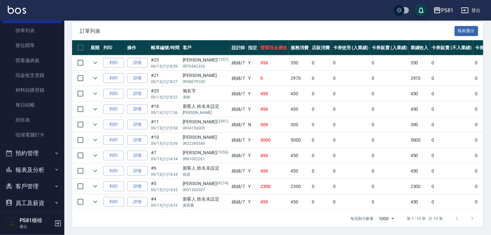
scroll to position [89, 0]
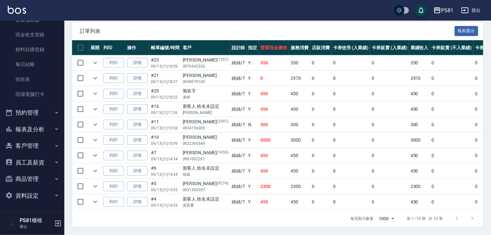
type input "綺綺-7"
click at [49, 132] on button "報表及分析" at bounding box center [32, 129] width 59 height 17
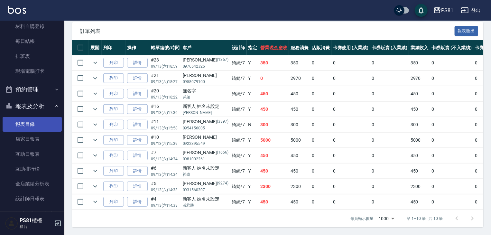
scroll to position [154, 0]
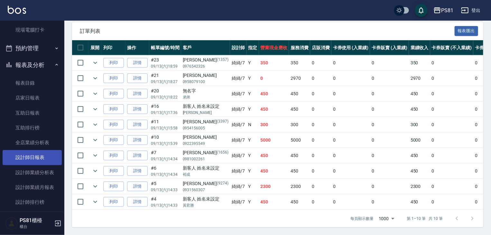
click at [46, 155] on link "設計師日報表" at bounding box center [32, 157] width 59 height 15
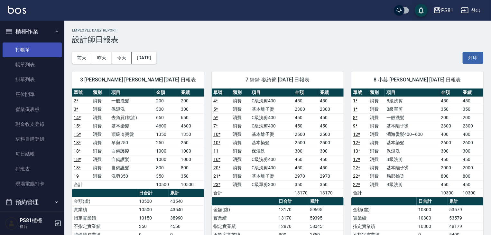
click at [31, 48] on link "打帳單" at bounding box center [32, 49] width 59 height 15
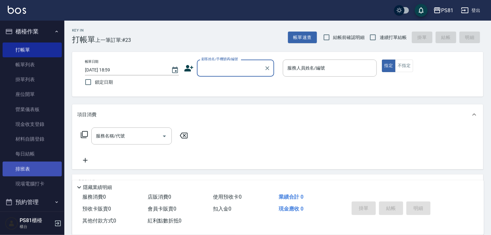
click at [18, 167] on link "排班表" at bounding box center [32, 169] width 59 height 15
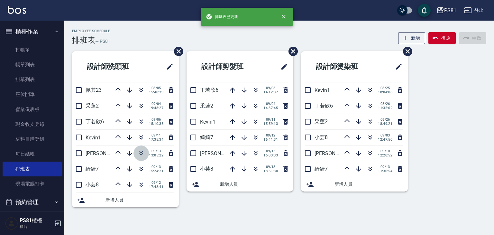
click at [141, 153] on icon "button" at bounding box center [141, 153] width 8 height 8
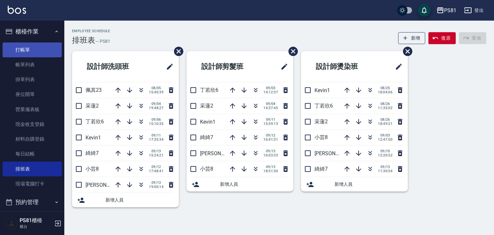
click at [44, 49] on link "打帳單" at bounding box center [32, 49] width 59 height 15
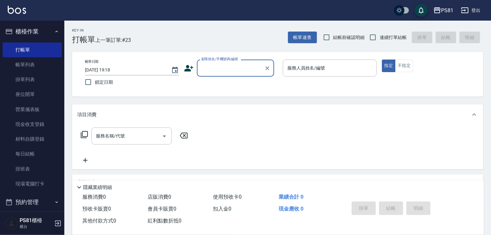
click at [254, 71] on input "顧客姓名/手機號碼/編號" at bounding box center [231, 67] width 62 height 11
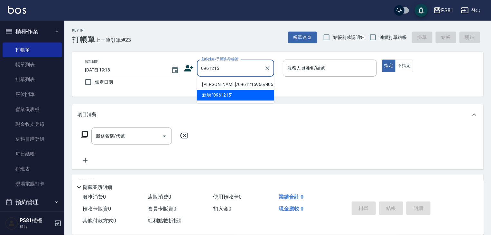
drag, startPoint x: 264, startPoint y: 58, endPoint x: 242, endPoint y: 83, distance: 32.8
click at [242, 83] on li "[PERSON_NAME]/0961215966/4067" at bounding box center [235, 84] width 77 height 11
type input "[PERSON_NAME]/0961215966/4067"
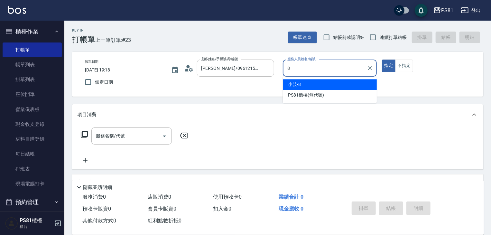
type input "小芸-8"
type button "true"
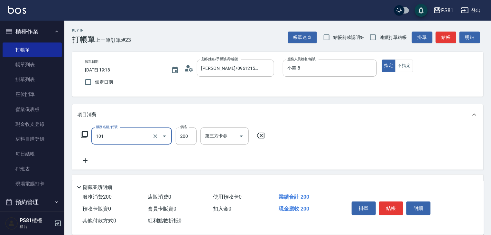
type input "一般洗髮(101)"
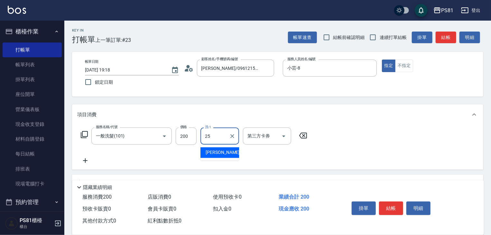
type input "妮可-25"
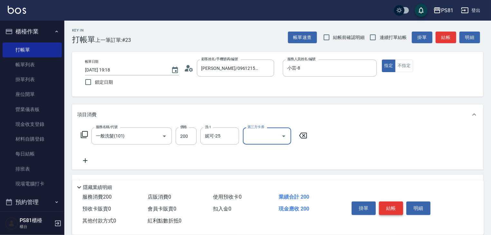
click at [388, 209] on button "結帳" at bounding box center [391, 208] width 24 height 14
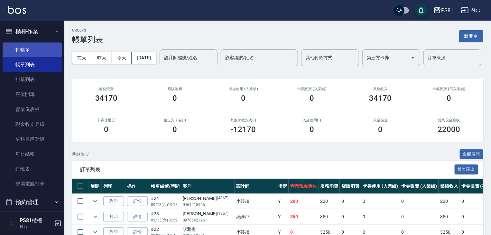
click at [28, 46] on link "打帳單" at bounding box center [32, 49] width 59 height 15
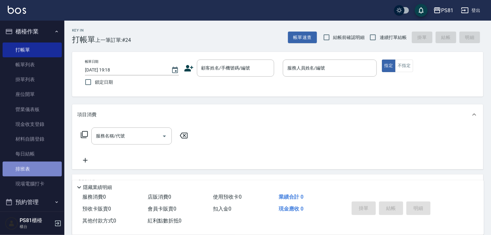
click at [35, 170] on link "排班表" at bounding box center [32, 169] width 59 height 15
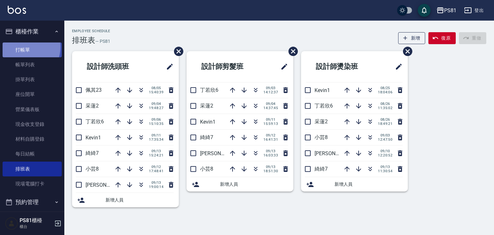
click at [22, 47] on link "打帳單" at bounding box center [32, 49] width 59 height 15
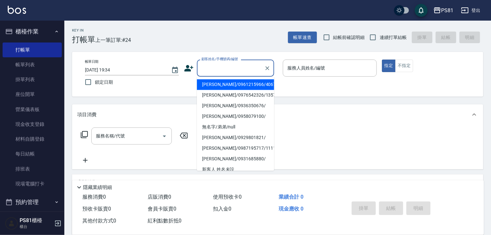
click at [229, 68] on input "顧客姓名/手機號碼/編號" at bounding box center [231, 67] width 62 height 11
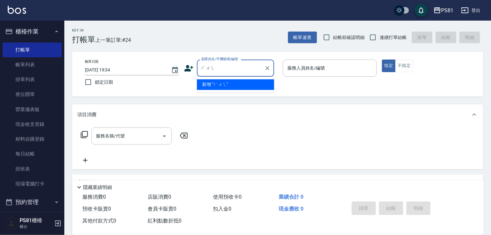
type input "回"
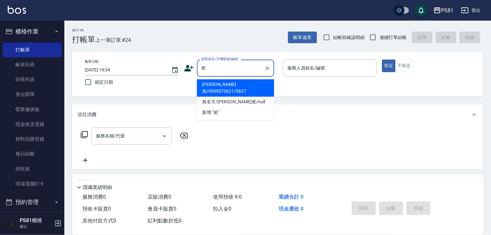
type input "[PERSON_NAME]淞/0909373621/5627"
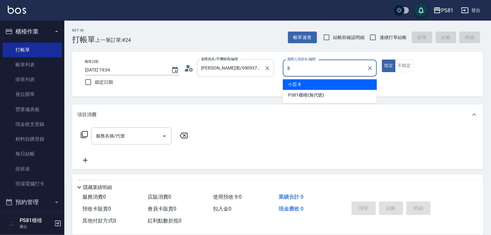
type input "小芸-8"
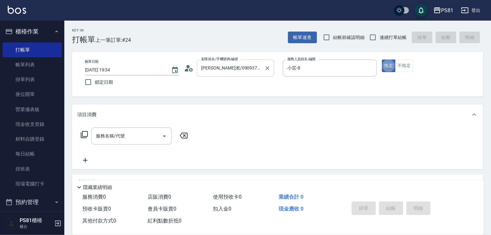
type button "true"
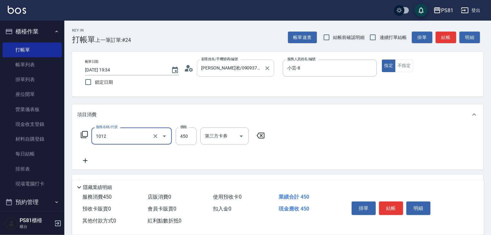
type input "B級洗剪(1012)"
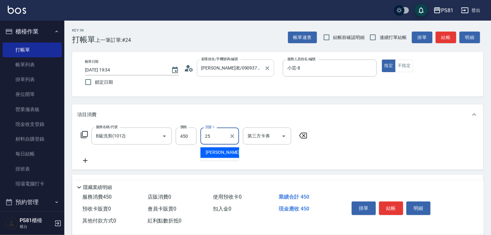
type input "妮可-25"
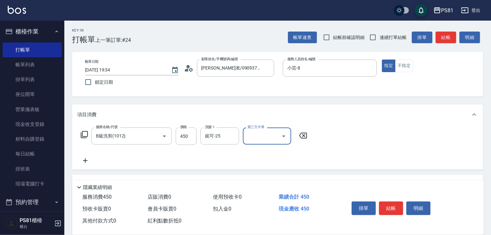
click at [395, 40] on span "連續打單結帳" at bounding box center [393, 37] width 27 height 7
click at [380, 40] on input "連續打單結帳" at bounding box center [373, 38] width 14 height 14
checkbox input "true"
click at [387, 210] on button "結帳" at bounding box center [391, 208] width 24 height 14
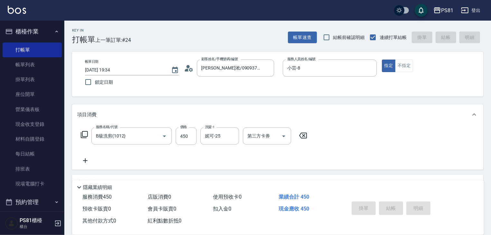
type input "2025/09/13 19:35"
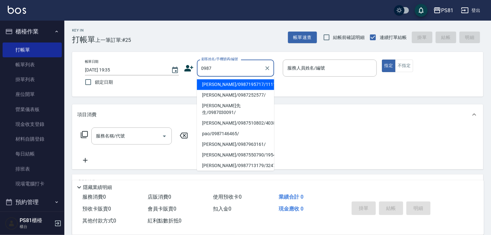
drag, startPoint x: 242, startPoint y: 86, endPoint x: 291, endPoint y: 83, distance: 49.3
click at [247, 86] on li "[PERSON_NAME]/0987195717/111111" at bounding box center [235, 84] width 77 height 11
type input "[PERSON_NAME]/0987195717/111111"
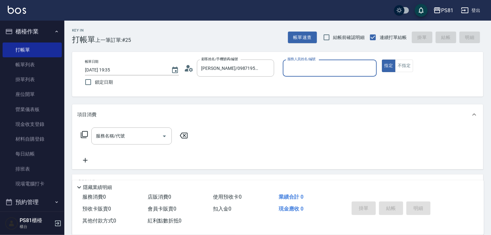
drag, startPoint x: 306, startPoint y: 69, endPoint x: 310, endPoint y: 75, distance: 7.7
click at [308, 70] on input "服務人員姓名/編號" at bounding box center [330, 67] width 88 height 11
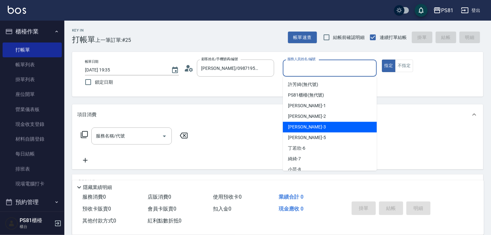
drag, startPoint x: 310, startPoint y: 125, endPoint x: 225, endPoint y: 134, distance: 85.3
click at [310, 125] on div "晏菱 -3" at bounding box center [330, 127] width 94 height 11
type input "晏菱-3"
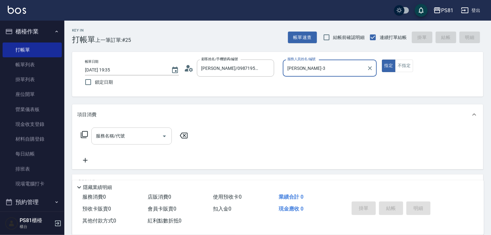
click at [125, 134] on input "服務名稱/代號" at bounding box center [126, 135] width 65 height 11
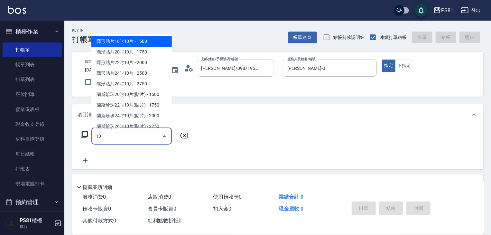
type input "1"
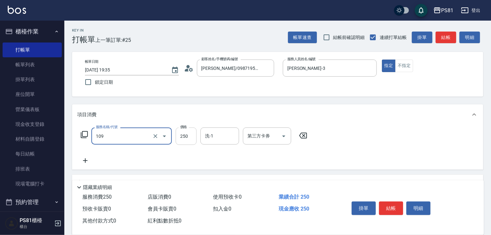
type input "控油AND護色洗(109)"
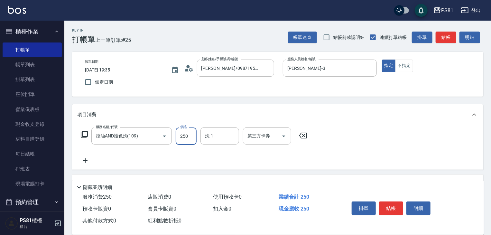
click at [176, 135] on input "250" at bounding box center [186, 135] width 21 height 17
type input "450"
click at [394, 206] on button "結帳" at bounding box center [391, 208] width 24 height 14
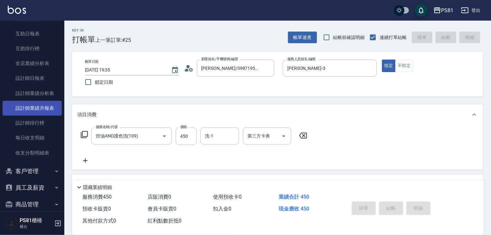
type input "2025/09/13 19:48"
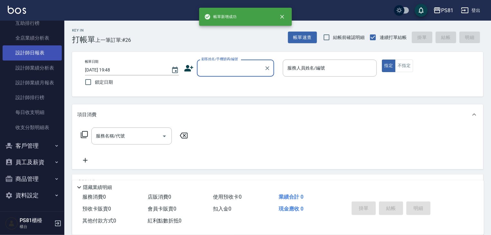
click at [42, 52] on link "設計師日報表" at bounding box center [32, 52] width 59 height 15
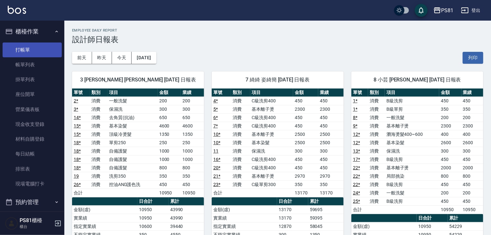
click at [37, 52] on link "打帳單" at bounding box center [32, 49] width 59 height 15
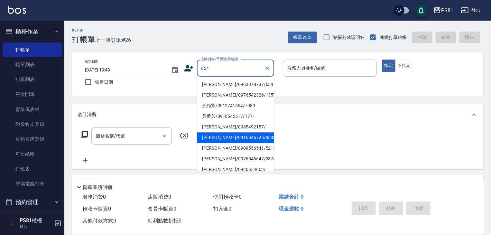
click at [216, 138] on li "[PERSON_NAME]/0916546725/9533" at bounding box center [235, 137] width 77 height 11
type input "[PERSON_NAME]/0916546725/9533"
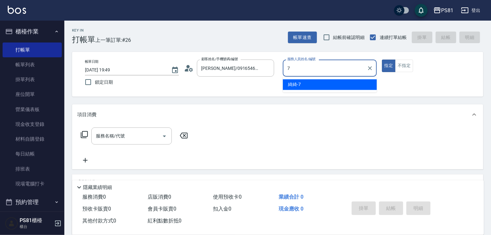
type input "綺綺-7"
type button "true"
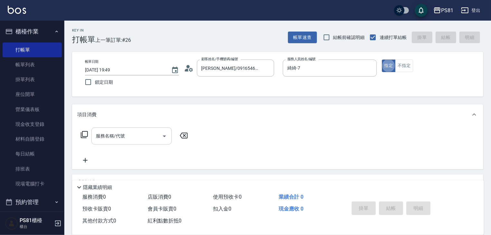
click at [112, 138] on input "服務名稱/代號" at bounding box center [126, 135] width 65 height 11
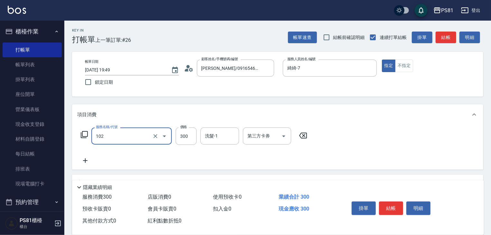
type input "保濕洗(102)"
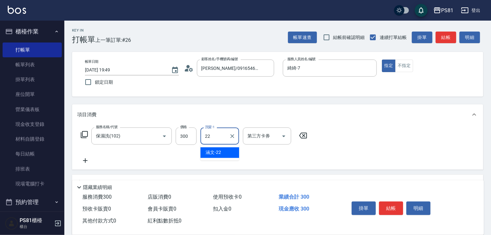
type input "涵文-22"
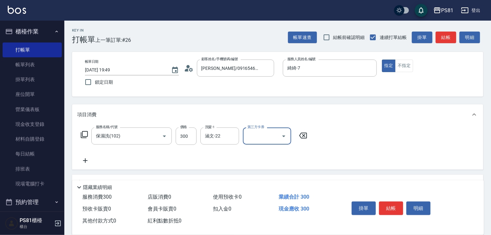
click at [84, 160] on icon at bounding box center [85, 161] width 16 height 8
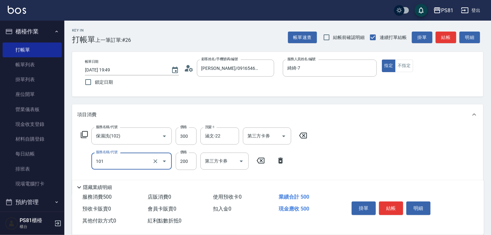
type input "一般洗髮(101)"
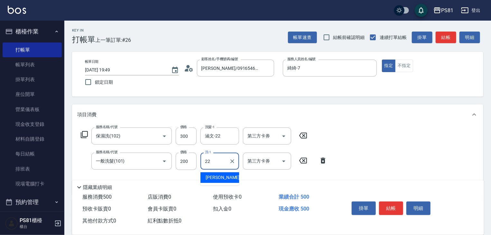
type input "涵文-22"
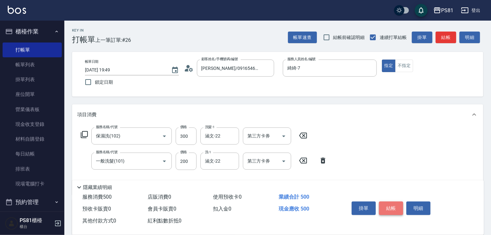
click at [389, 202] on button "結帳" at bounding box center [391, 208] width 24 height 14
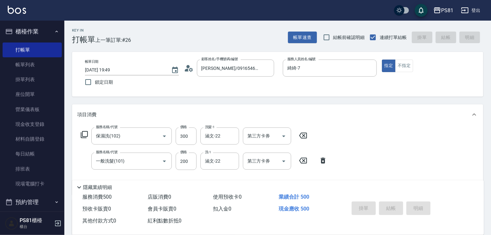
type input "2025/09/13 19:57"
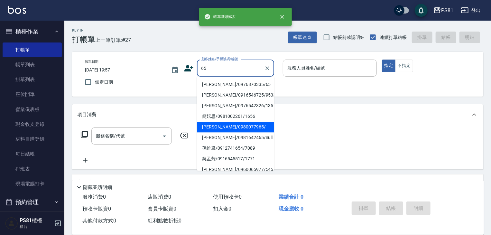
click at [238, 135] on li "龔國城/0981642465/null" at bounding box center [235, 137] width 77 height 11
type input "龔國城/0981642465/null"
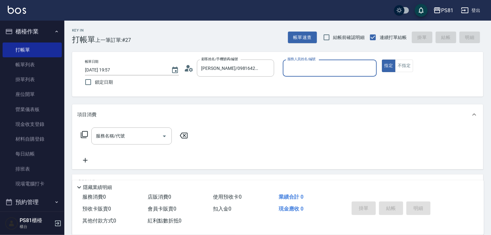
type input "綺綺-7"
click at [234, 70] on input "龔國城/0981642465/null" at bounding box center [231, 67] width 62 height 11
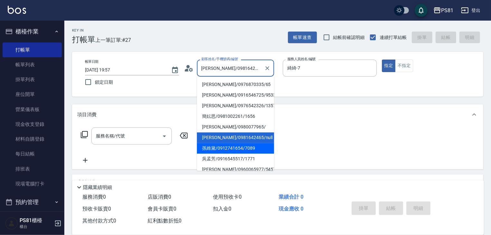
scroll to position [97, 0]
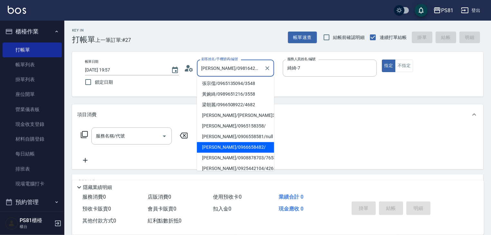
click at [225, 147] on li "黃啟明/0966658482/" at bounding box center [235, 147] width 77 height 11
type input "黃啟明/0966658482/"
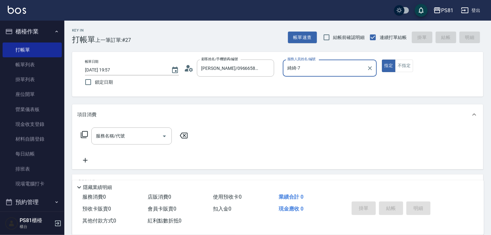
type input "采蓮-2"
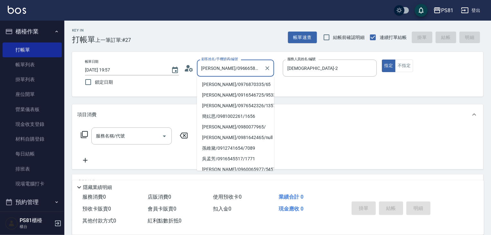
click at [239, 71] on input "黃啟明/0966658482/" at bounding box center [231, 67] width 62 height 11
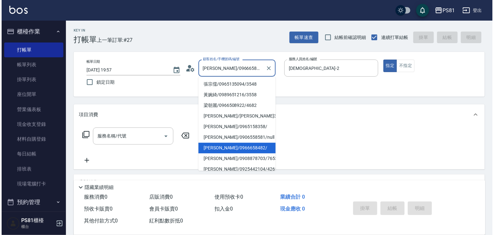
scroll to position [124, 0]
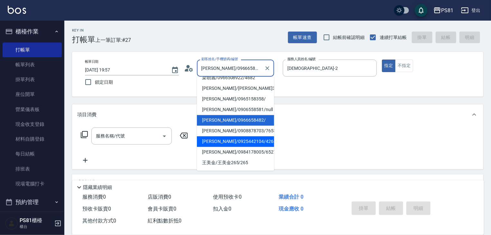
click at [227, 138] on li "[PERSON_NAME]/0925442104/4265" at bounding box center [235, 141] width 77 height 11
type input "[PERSON_NAME]/0925442104/4265"
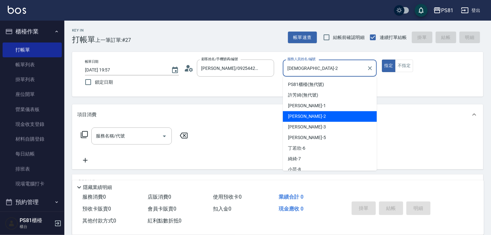
click at [309, 69] on input "采蓮-2" at bounding box center [325, 67] width 79 height 11
click at [309, 70] on input "采蓮-2" at bounding box center [325, 67] width 79 height 11
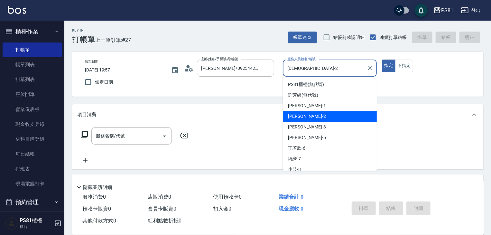
click at [309, 70] on input "采蓮-2" at bounding box center [325, 67] width 79 height 11
type input "綺綺-7"
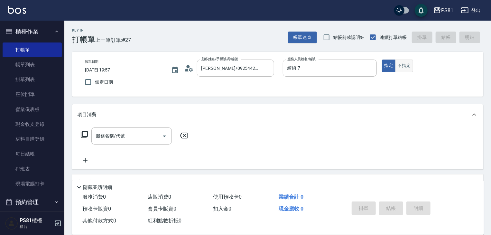
click at [397, 63] on button "不指定" at bounding box center [404, 66] width 18 height 13
click at [149, 134] on input "服務名稱/代號" at bounding box center [126, 135] width 65 height 11
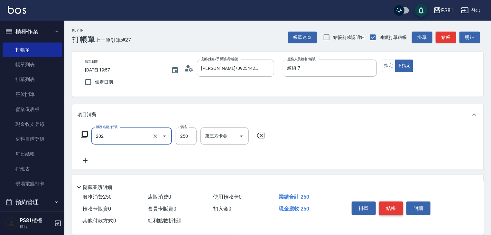
type input "單剪250(202)"
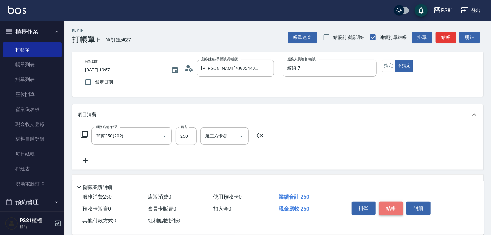
click at [399, 205] on button "結帳" at bounding box center [391, 208] width 24 height 14
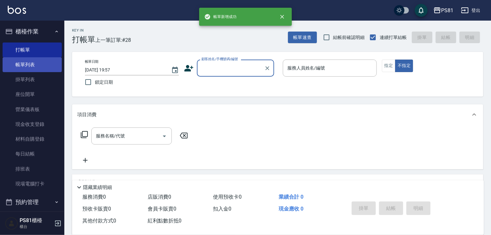
click at [29, 69] on link "帳單列表" at bounding box center [32, 64] width 59 height 15
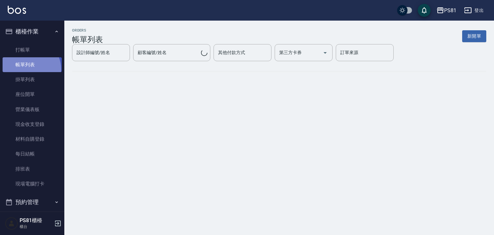
click at [29, 69] on link "帳單列表" at bounding box center [32, 64] width 59 height 15
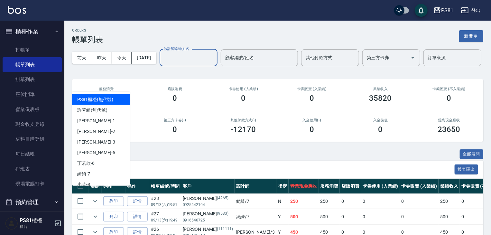
click at [163, 63] on input "設計師編號/姓名" at bounding box center [189, 57] width 52 height 11
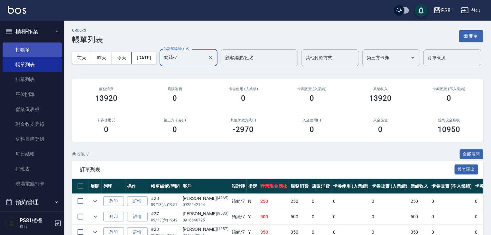
type input "綺綺-7"
click at [28, 50] on link "打帳單" at bounding box center [32, 49] width 59 height 15
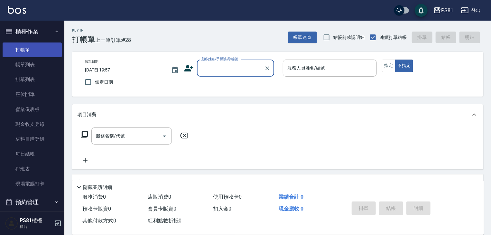
drag, startPoint x: 34, startPoint y: 63, endPoint x: 37, endPoint y: 49, distance: 14.5
click at [34, 63] on link "帳單列表" at bounding box center [32, 64] width 59 height 15
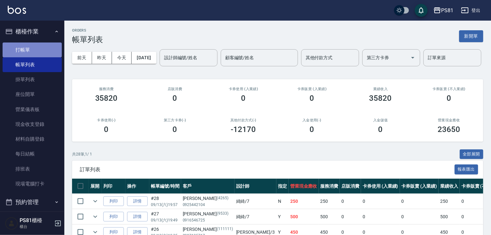
click at [37, 47] on link "打帳單" at bounding box center [32, 49] width 59 height 15
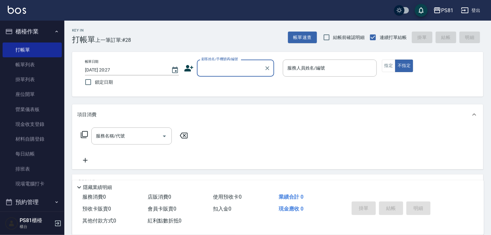
click at [192, 68] on icon at bounding box center [188, 68] width 9 height 6
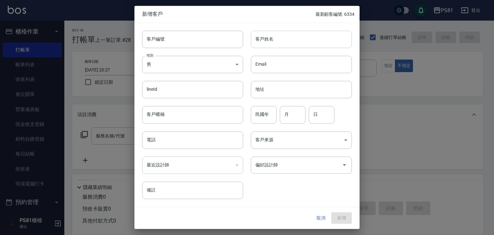
click at [306, 43] on input "客戶姓名" at bounding box center [301, 39] width 101 height 17
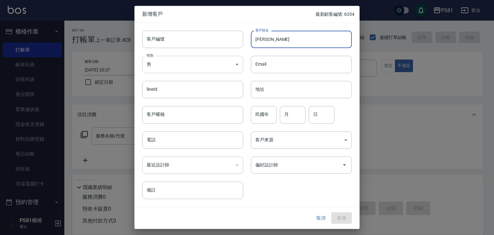
type input "[PERSON_NAME]"
click at [176, 58] on body "PS81 登出 櫃檯作業 打帳單 帳單列表 掛單列表 座位開單 營業儀表板 現金收支登錄 材料自購登錄 每日結帳 排班表 現場電腦打卡 預約管理 預約管理 單…" at bounding box center [247, 156] width 494 height 313
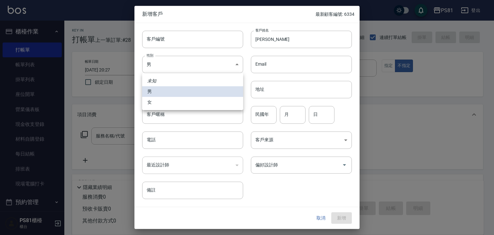
click at [162, 102] on li "女" at bounding box center [192, 102] width 101 height 11
type input "FEMALE"
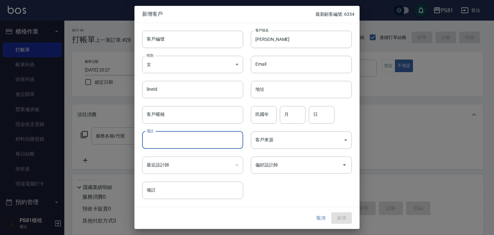
drag, startPoint x: 181, startPoint y: 141, endPoint x: 172, endPoint y: 144, distance: 9.7
click at [178, 143] on input "電話" at bounding box center [192, 139] width 101 height 17
type input "0970117791"
click at [279, 164] on input "偏好設計師" at bounding box center [297, 164] width 86 height 11
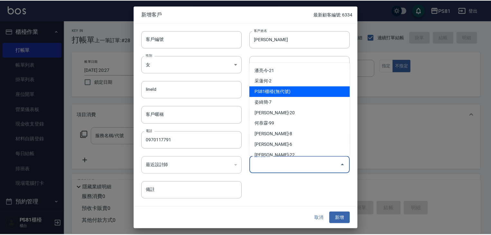
scroll to position [91, 0]
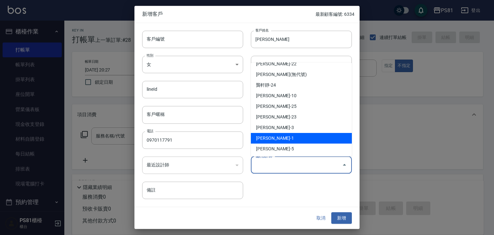
drag, startPoint x: 279, startPoint y: 135, endPoint x: 284, endPoint y: 161, distance: 25.7
click at [278, 135] on li "李彥馳-1" at bounding box center [301, 138] width 101 height 11
type input "李彥馳"
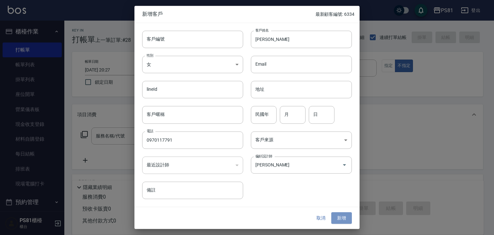
click at [342, 218] on button "新增" at bounding box center [341, 218] width 21 height 12
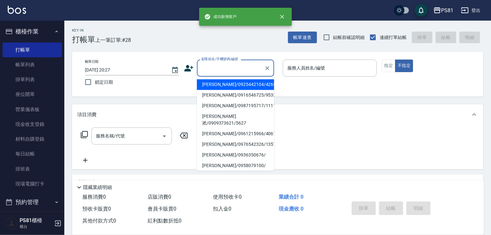
click at [221, 66] on input "顧客姓名/手機號碼/編號" at bounding box center [231, 67] width 62 height 11
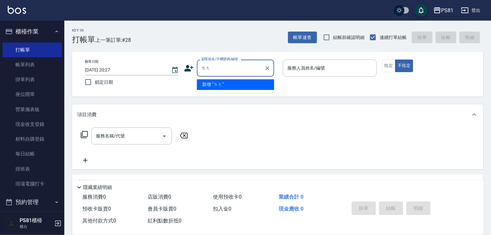
type input "啷"
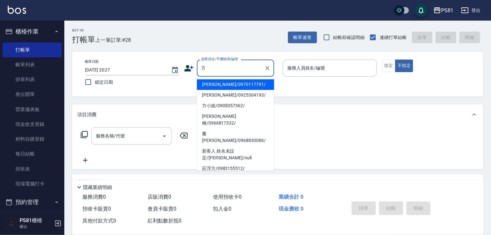
click at [218, 83] on li "[PERSON_NAME]/0970117791/" at bounding box center [235, 84] width 77 height 11
type input "[PERSON_NAME]/0970117791/"
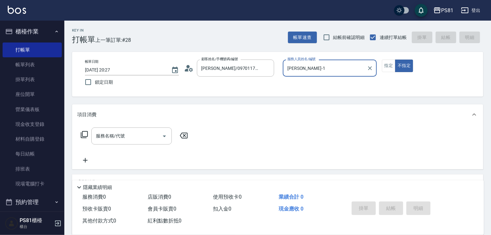
type input "[PERSON_NAME]-1"
click at [391, 65] on button "指定" at bounding box center [389, 66] width 14 height 13
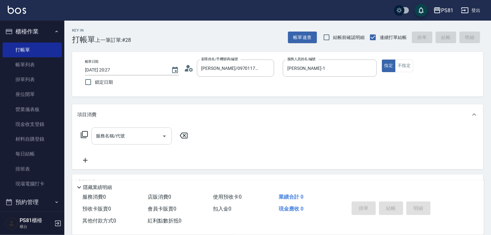
click at [139, 140] on input "服務名稱/代號" at bounding box center [126, 135] width 65 height 11
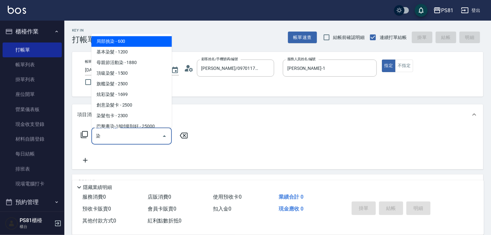
click at [149, 84] on span "旗艦染髮 - 2500" at bounding box center [131, 84] width 80 height 11
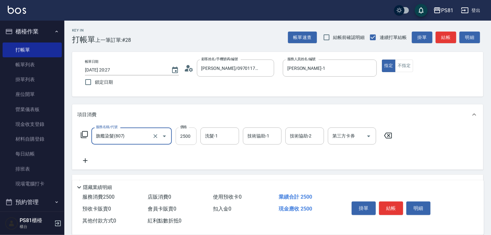
type input "旗艦染髮(807)"
drag, startPoint x: 182, startPoint y: 141, endPoint x: 189, endPoint y: 142, distance: 7.5
click at [182, 140] on input "2500" at bounding box center [186, 135] width 21 height 17
type input "1880"
click at [88, 164] on icon at bounding box center [85, 161] width 16 height 8
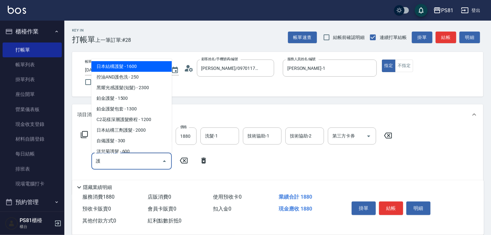
click at [118, 62] on span "日本結構護髮 - 1600" at bounding box center [131, 66] width 80 height 11
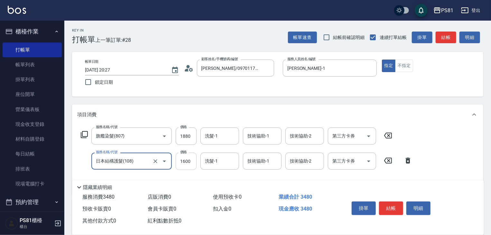
type input "日本結構護髮(108)"
click at [186, 164] on input "1600" at bounding box center [186, 161] width 21 height 17
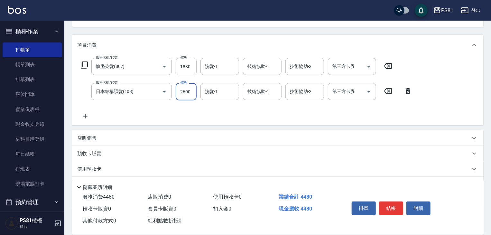
scroll to position [103, 0]
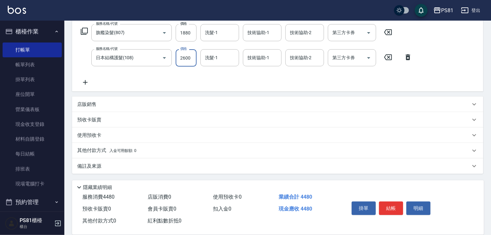
type input "2600"
click at [90, 152] on p "其他付款方式 入金可用餘額: 0" at bounding box center [106, 150] width 59 height 7
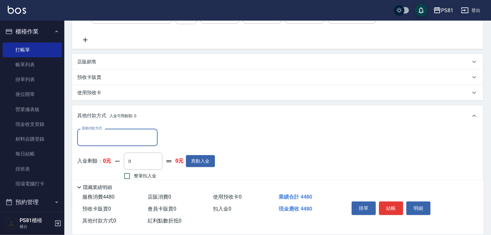
scroll to position [179, 0]
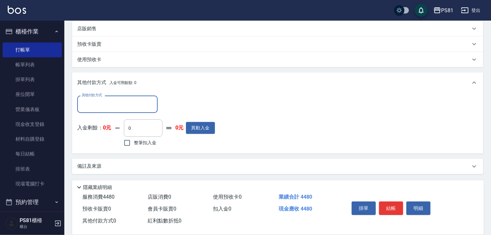
drag, startPoint x: 103, startPoint y: 93, endPoint x: 102, endPoint y: 97, distance: 3.7
click at [103, 94] on div "其他付款方式 其他付款方式 入金剩餘： 0元 0 ​ 整筆扣入金 0元 異動入金" at bounding box center [277, 123] width 411 height 60
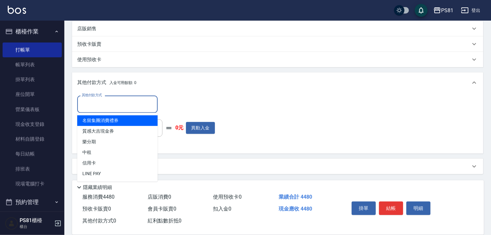
click at [103, 106] on input "其他付款方式" at bounding box center [117, 103] width 75 height 11
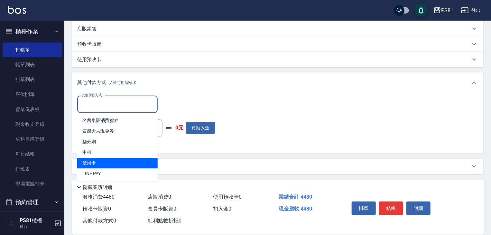
click at [116, 158] on span "信用卡" at bounding box center [117, 163] width 80 height 11
type input "信用卡"
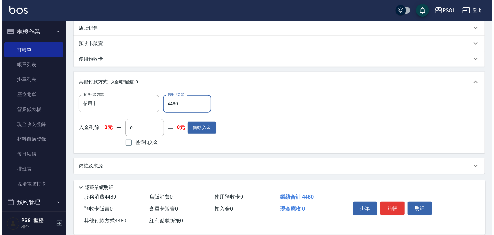
scroll to position [0, 0]
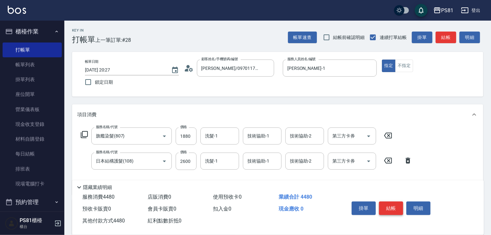
type input "4480"
click at [395, 208] on button "結帳" at bounding box center [391, 208] width 24 height 14
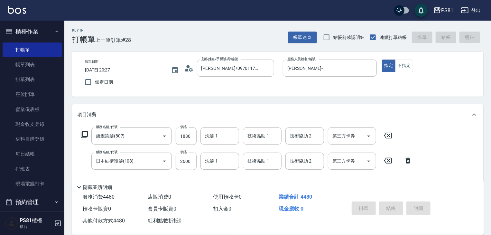
type input "2025/09/13 20:29"
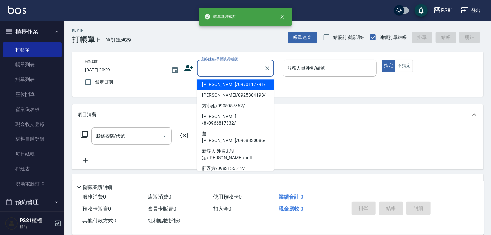
drag, startPoint x: 236, startPoint y: 68, endPoint x: 234, endPoint y: 71, distance: 3.3
click at [236, 68] on input "顧客姓名/手機號碼/編號" at bounding box center [231, 67] width 62 height 11
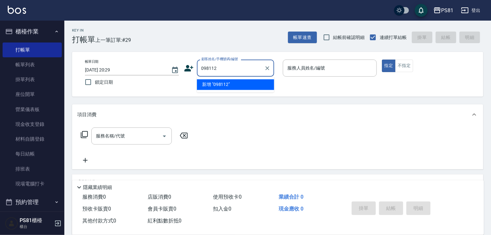
type input "0981120"
click at [266, 67] on icon "Clear" at bounding box center [267, 68] width 6 height 6
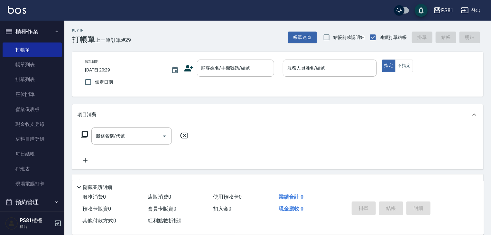
click at [188, 66] on icon at bounding box center [188, 68] width 9 height 6
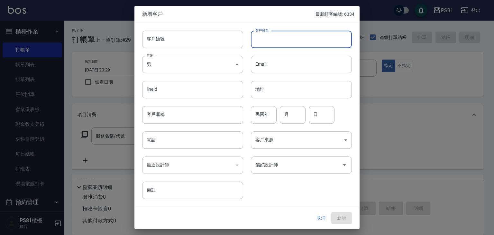
click at [273, 40] on input "客戶姓名" at bounding box center [301, 39] width 101 height 17
type input "[PERSON_NAME]"
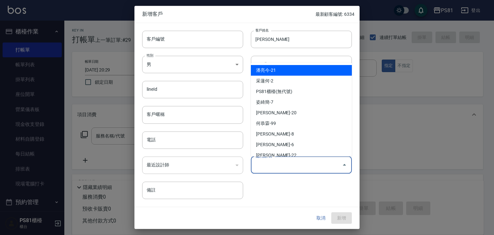
click at [313, 166] on input "偏好設計師" at bounding box center [297, 164] width 86 height 11
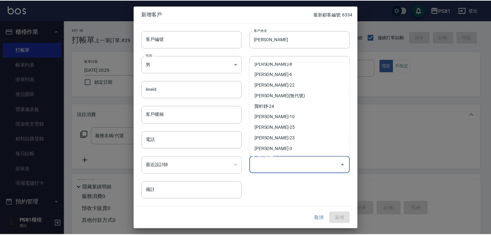
scroll to position [91, 0]
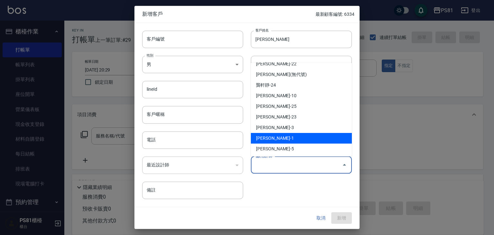
drag, startPoint x: 279, startPoint y: 136, endPoint x: 281, endPoint y: 139, distance: 3.6
click at [279, 137] on li "李彥馳-1" at bounding box center [301, 138] width 101 height 11
type input "李彥馳"
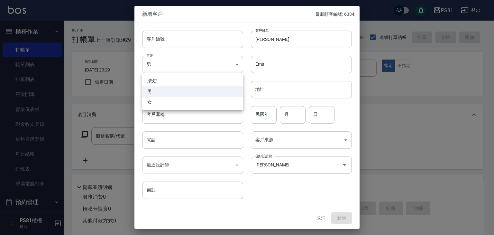
click at [200, 62] on body "PS81 登出 櫃檯作業 打帳單 帳單列表 掛單列表 座位開單 營業儀表板 現金收支登錄 材料自購登錄 每日結帳 排班表 現場電腦打卡 預約管理 預約管理 單…" at bounding box center [247, 156] width 494 height 313
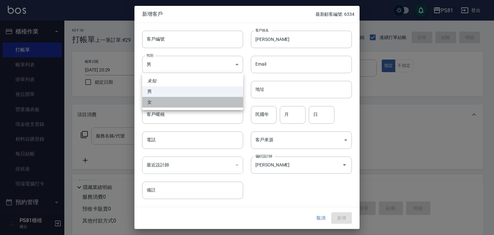
click at [175, 104] on li "女" at bounding box center [192, 102] width 101 height 11
type input "FEMALE"
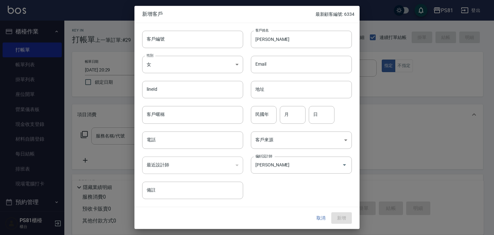
drag, startPoint x: 169, startPoint y: 145, endPoint x: 234, endPoint y: 152, distance: 65.4
click at [170, 145] on input "電話" at bounding box center [192, 139] width 101 height 17
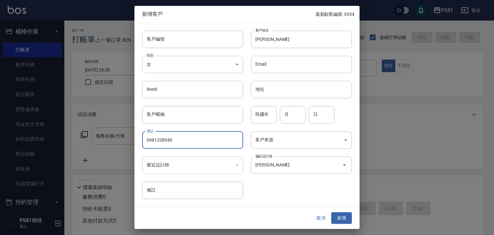
type input "0981208940"
click at [342, 211] on div "取消 新增" at bounding box center [247, 218] width 225 height 22
click at [341, 216] on button "新增" at bounding box center [341, 218] width 21 height 12
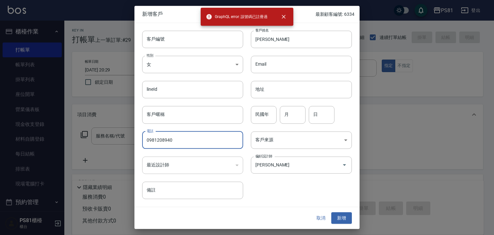
drag, startPoint x: 216, startPoint y: 140, endPoint x: 0, endPoint y: 148, distance: 216.1
click at [0, 146] on div "新增客戶 最新顧客編號: 6334 客戶編號 客戶編號 客戶姓名 劉憶瑩 客戶姓名 性別 女 FEMALE 性別 Email Email lineId lin…" at bounding box center [247, 117] width 494 height 235
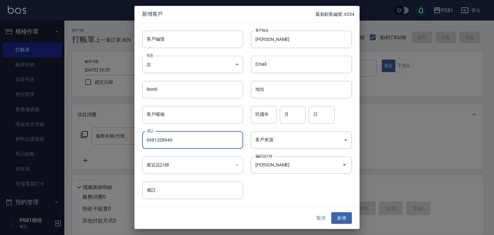
click at [320, 218] on button "取消" at bounding box center [321, 218] width 21 height 12
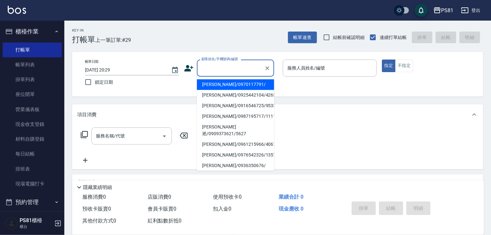
drag, startPoint x: 229, startPoint y: 66, endPoint x: 230, endPoint y: 71, distance: 4.9
click at [229, 67] on input "顧客姓名/手機號碼/編號" at bounding box center [231, 67] width 62 height 11
paste input "0981208940"
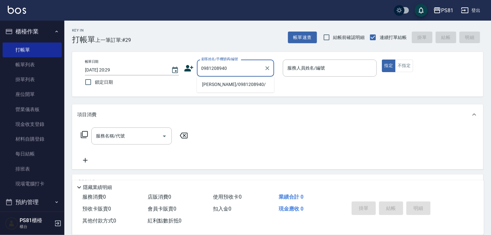
click at [238, 86] on li "[PERSON_NAME]/0981208940/" at bounding box center [235, 84] width 77 height 11
type input "[PERSON_NAME]/0981208940/"
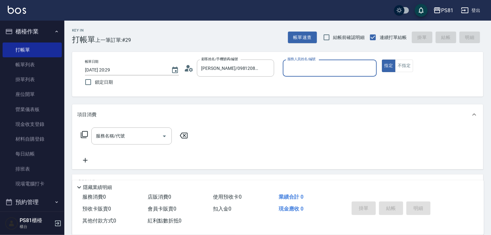
type input "[PERSON_NAME]-1"
click at [124, 138] on input "服務名稱/代號" at bounding box center [126, 135] width 65 height 11
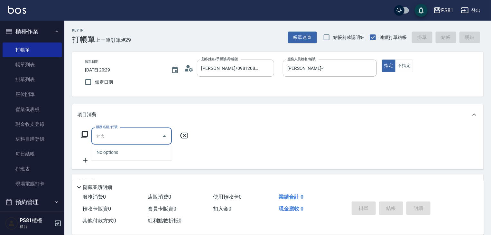
type input "燙"
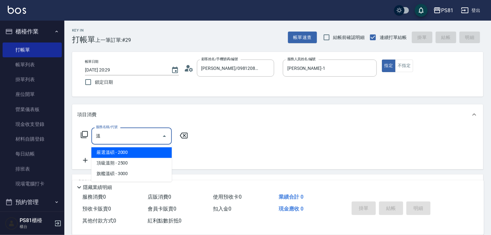
click at [109, 153] on span "嚴選溫碩 - 2000" at bounding box center [131, 152] width 80 height 11
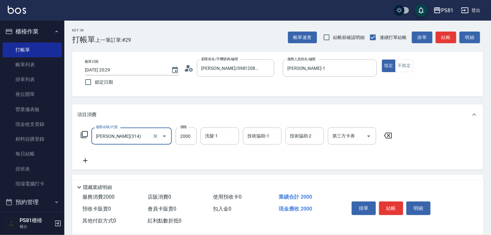
type input "嚴選溫碩(314)"
click at [87, 160] on icon at bounding box center [85, 161] width 16 height 8
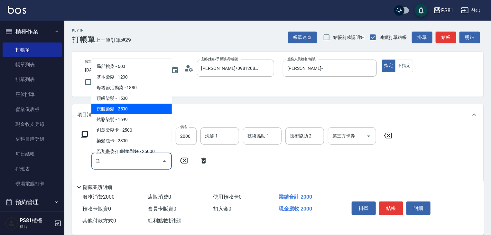
click at [140, 111] on span "旗艦染髮 - 2500" at bounding box center [131, 109] width 80 height 11
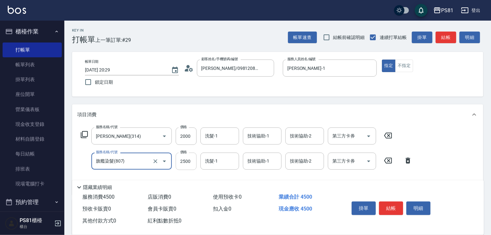
type input "旗艦染髮(807)"
click at [191, 165] on input "2500" at bounding box center [186, 161] width 21 height 17
type input "2000"
click at [277, 165] on input "技術協助-1" at bounding box center [262, 160] width 33 height 11
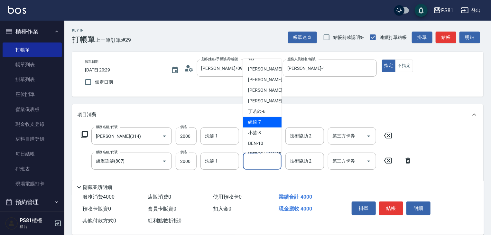
scroll to position [105, 0]
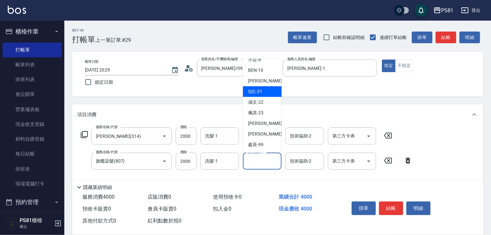
click at [264, 92] on div "Q比 -21" at bounding box center [262, 91] width 39 height 11
type input "Q比-21"
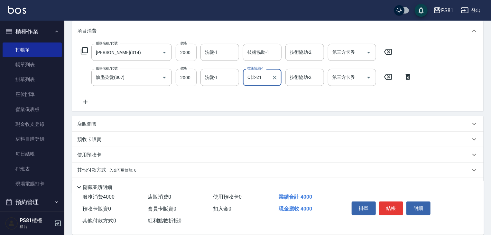
scroll to position [97, 0]
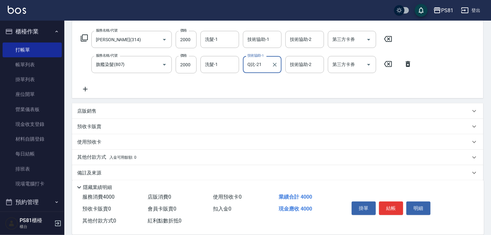
click at [87, 90] on icon at bounding box center [85, 89] width 16 height 8
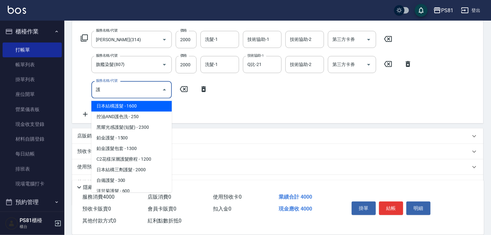
click at [117, 107] on span "日本結構護髮 - 1600" at bounding box center [131, 106] width 80 height 11
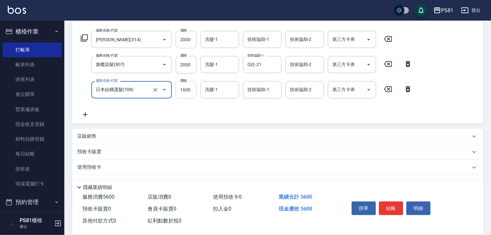
type input "日本結構護髮(108)"
click at [190, 91] on input "1600" at bounding box center [186, 89] width 21 height 17
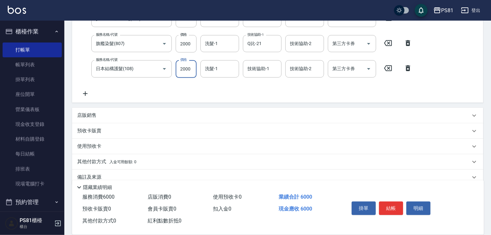
scroll to position [129, 0]
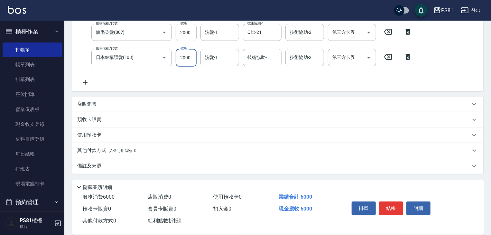
type input "2000"
click at [107, 154] on div "其他付款方式 入金可用餘額: 0" at bounding box center [277, 150] width 411 height 15
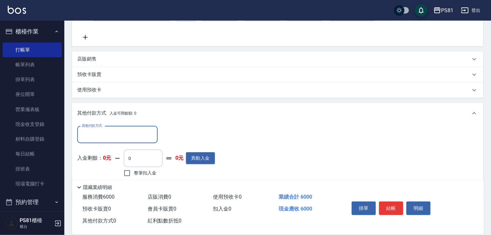
scroll to position [204, 0]
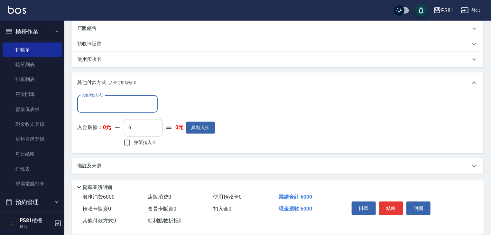
click at [145, 97] on div "其他付款方式" at bounding box center [117, 104] width 80 height 17
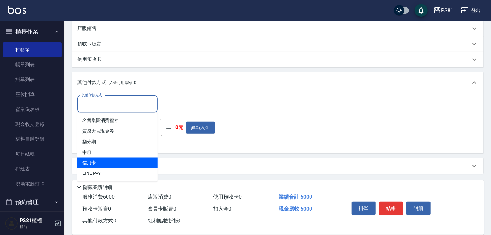
click at [108, 163] on span "信用卡" at bounding box center [117, 163] width 80 height 11
type input "信用卡"
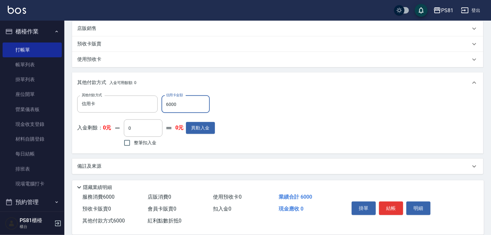
scroll to position [205, 0]
type input "6000"
click at [396, 204] on button "結帳" at bounding box center [391, 208] width 24 height 14
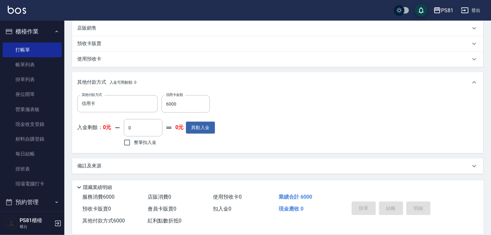
type input "2025/09/13 20:31"
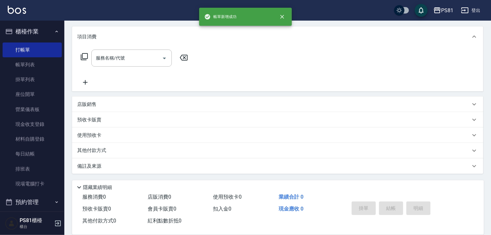
scroll to position [0, 0]
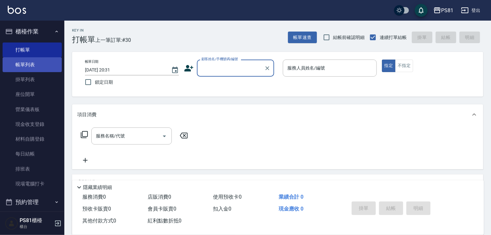
click at [22, 60] on link "帳單列表" at bounding box center [32, 64] width 59 height 15
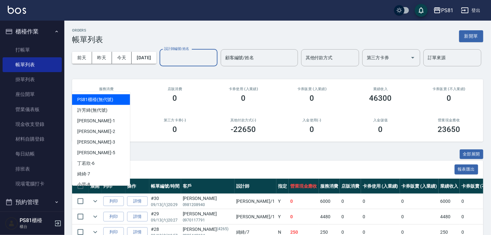
drag, startPoint x: 103, startPoint y: 78, endPoint x: 104, endPoint y: 88, distance: 9.7
click at [163, 63] on input "設計師編號/姓名" at bounding box center [189, 57] width 52 height 11
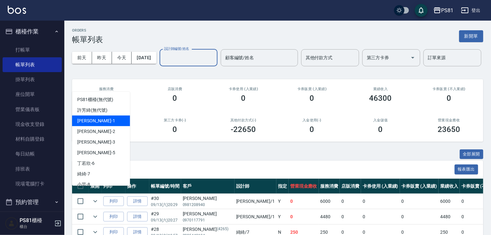
drag, startPoint x: 94, startPoint y: 117, endPoint x: 98, endPoint y: 123, distance: 6.6
click at [94, 118] on div "[PERSON_NAME] -1" at bounding box center [101, 121] width 58 height 11
type input "[PERSON_NAME]-1"
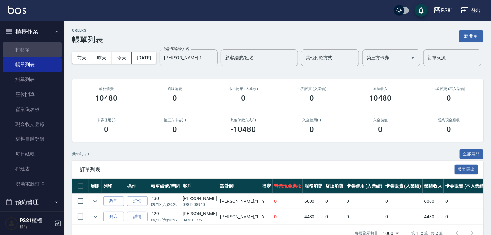
drag, startPoint x: 35, startPoint y: 47, endPoint x: 137, endPoint y: 83, distance: 108.2
click at [35, 47] on link "打帳單" at bounding box center [32, 49] width 59 height 15
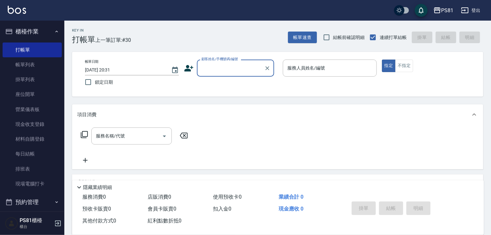
click at [223, 65] on input "顧客姓名/手機號碼/編號" at bounding box center [231, 67] width 62 height 11
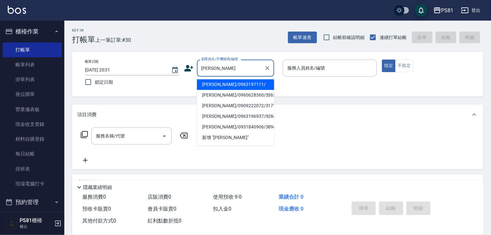
click at [244, 125] on li "[PERSON_NAME]/0931840906/3894" at bounding box center [235, 127] width 77 height 11
type input "[PERSON_NAME]/0931840906/3894"
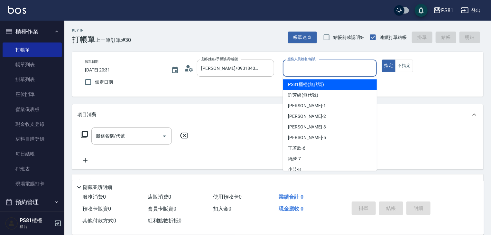
click at [332, 67] on input "服務人員姓名/編號" at bounding box center [330, 67] width 88 height 11
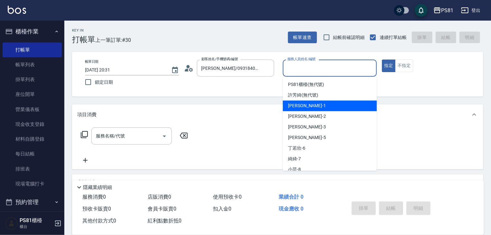
click at [322, 103] on div "[PERSON_NAME] -1" at bounding box center [330, 105] width 94 height 11
type input "[PERSON_NAME]-1"
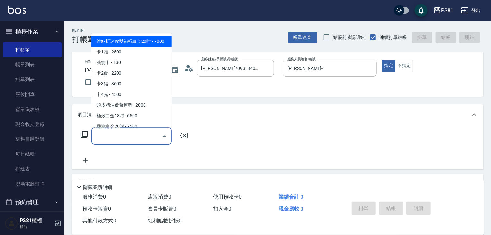
click at [149, 137] on input "服務名稱/代號" at bounding box center [126, 135] width 65 height 11
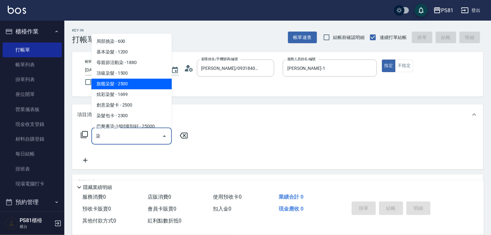
click at [127, 85] on span "旗艦染髮 - 2500" at bounding box center [131, 84] width 80 height 11
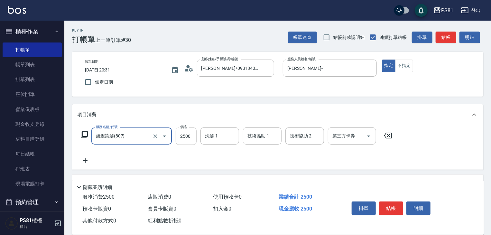
type input "旗艦染髮(807)"
click at [191, 137] on input "2500" at bounding box center [186, 135] width 21 height 17
type input "1880"
click at [82, 161] on icon at bounding box center [85, 161] width 16 height 8
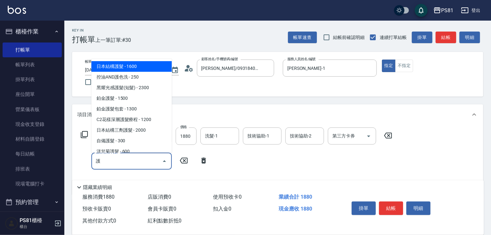
click at [134, 70] on span "日本結構護髮 - 1600" at bounding box center [131, 66] width 80 height 11
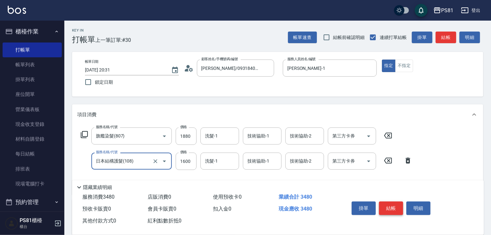
type input "日本結構護髮(108)"
click at [389, 207] on button "結帳" at bounding box center [391, 208] width 24 height 14
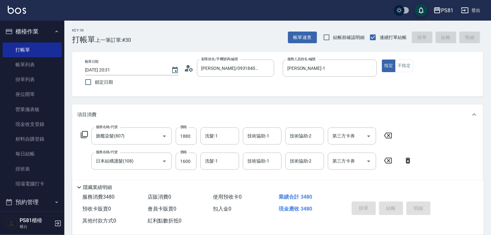
type input "2025/09/13 20:32"
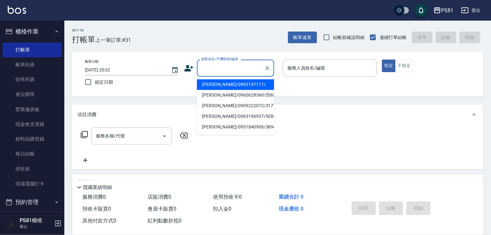
click at [235, 72] on input "顧客姓名/手機號碼/編號" at bounding box center [231, 67] width 62 height 11
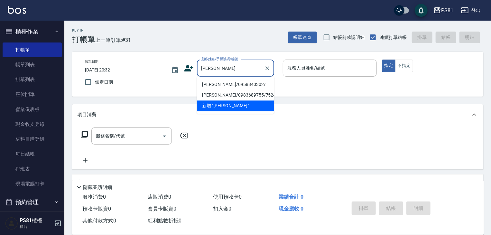
click at [220, 80] on li "[PERSON_NAME]/0958840302/" at bounding box center [235, 84] width 77 height 11
type input "[PERSON_NAME]/0958840302/"
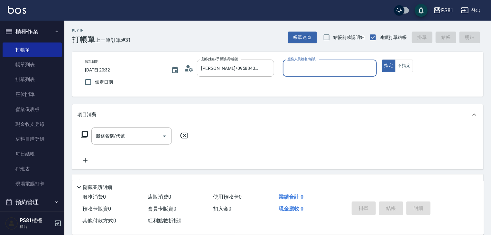
click at [326, 67] on input "服務人員姓名/編號" at bounding box center [330, 67] width 88 height 11
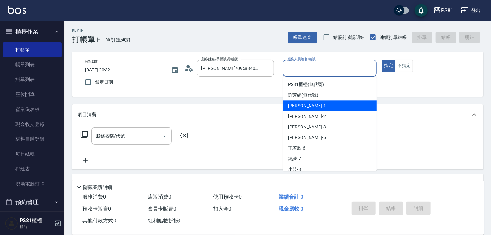
click at [319, 106] on div "[PERSON_NAME] -1" at bounding box center [330, 105] width 94 height 11
type input "[PERSON_NAME]-1"
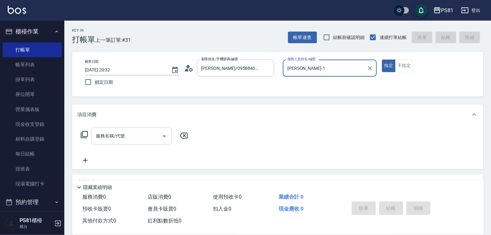
click at [149, 137] on input "服務名稱/代號" at bounding box center [126, 135] width 65 height 11
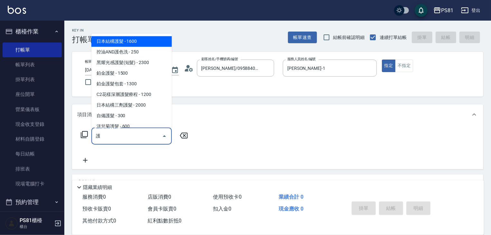
click at [137, 39] on span "日本結構護髮 - 1600" at bounding box center [131, 41] width 80 height 11
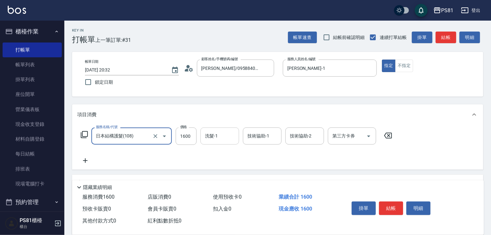
click at [212, 142] on div "洗髮-1" at bounding box center [219, 135] width 39 height 17
type input "日本結構護髮(108)"
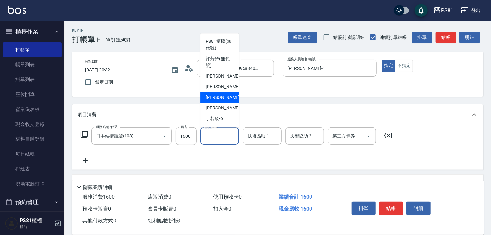
scroll to position [105, 0]
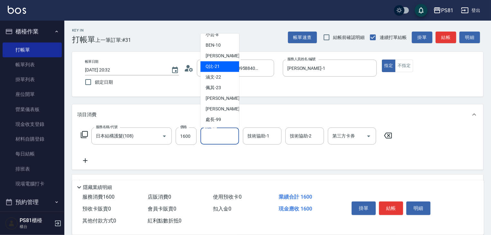
click at [218, 64] on span "Q比 -21" at bounding box center [213, 66] width 14 height 7
type input "Q比-21"
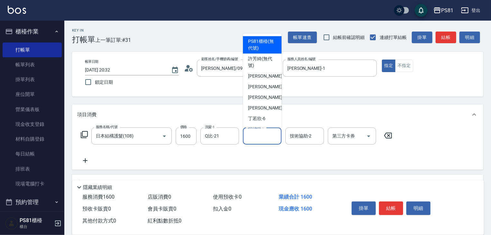
click at [265, 133] on div "技術協助-1 技術協助-1" at bounding box center [262, 135] width 39 height 17
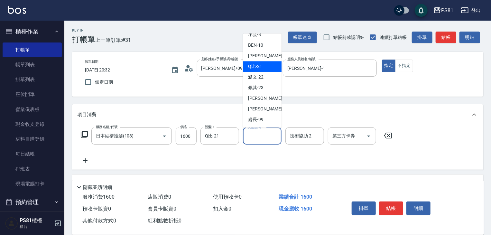
click at [255, 69] on span "Q比 -21" at bounding box center [255, 66] width 14 height 7
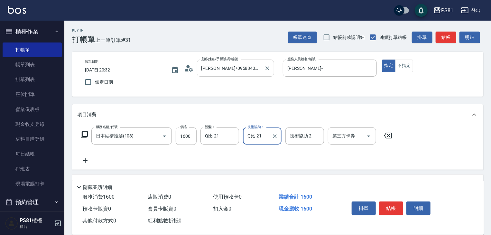
type input "Q比-21"
click at [389, 201] on button "結帳" at bounding box center [391, 208] width 24 height 14
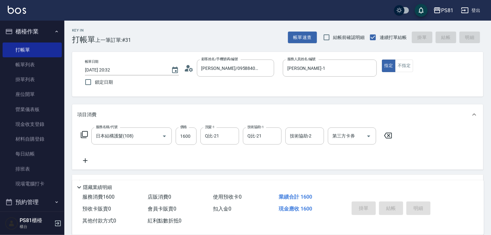
type input "2025/09/13 20:33"
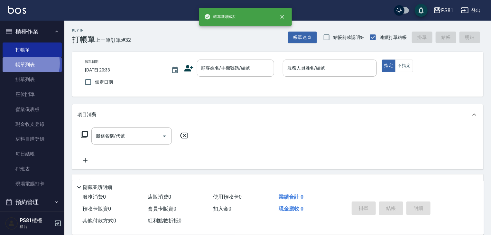
click at [19, 63] on link "帳單列表" at bounding box center [32, 64] width 59 height 15
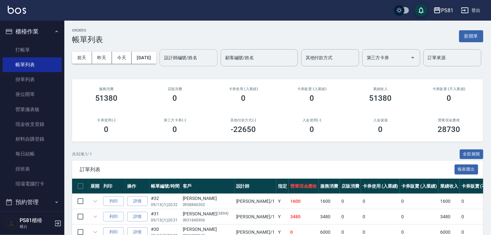
click at [163, 63] on input "設計師編號/姓名" at bounding box center [189, 57] width 52 height 11
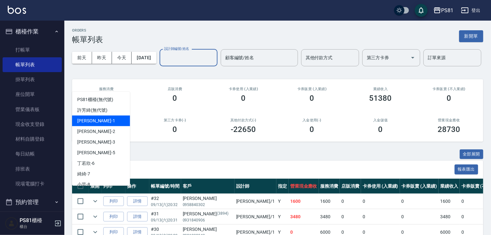
click at [98, 121] on div "[PERSON_NAME] -1" at bounding box center [101, 121] width 58 height 11
type input "[PERSON_NAME]-1"
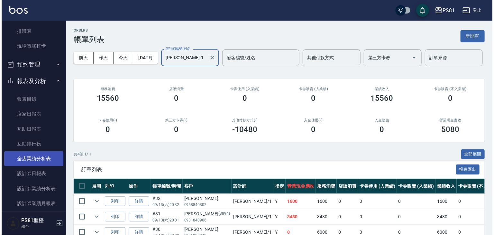
scroll to position [193, 0]
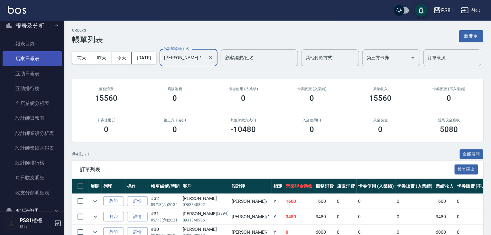
click at [37, 54] on link "店家日報表" at bounding box center [32, 58] width 59 height 15
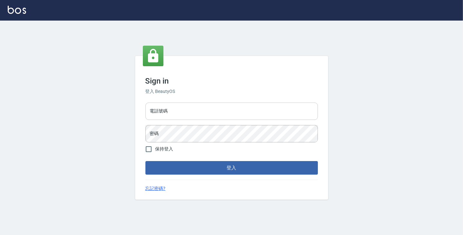
type input "6430581"
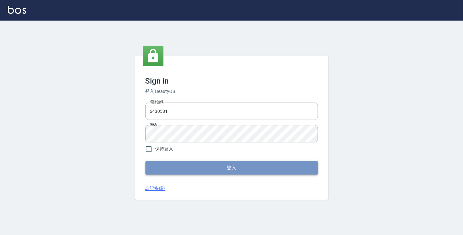
click at [223, 165] on button "登入" at bounding box center [231, 168] width 172 height 14
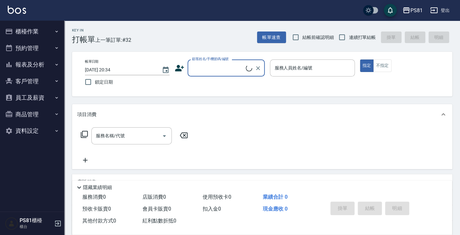
click at [39, 30] on button "櫃檯作業" at bounding box center [32, 31] width 59 height 17
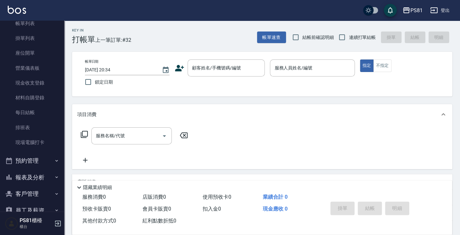
scroll to position [89, 0]
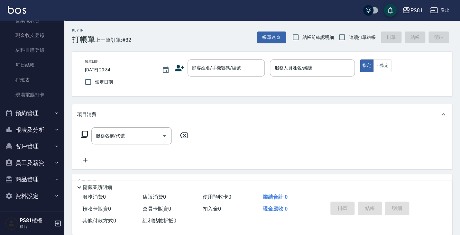
click at [42, 115] on button "預約管理" at bounding box center [32, 113] width 59 height 17
click at [38, 181] on button "報表及分析" at bounding box center [32, 179] width 59 height 17
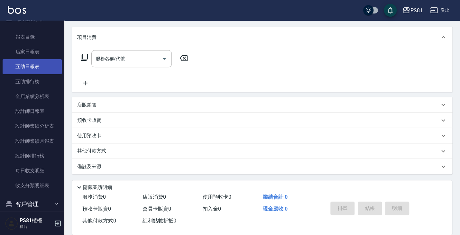
scroll to position [282, 0]
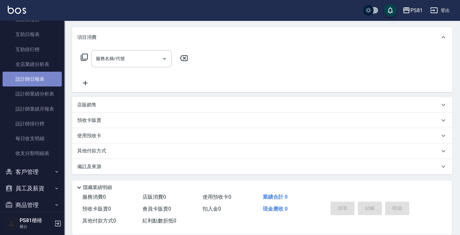
click at [41, 83] on link "設計師日報表" at bounding box center [32, 79] width 59 height 15
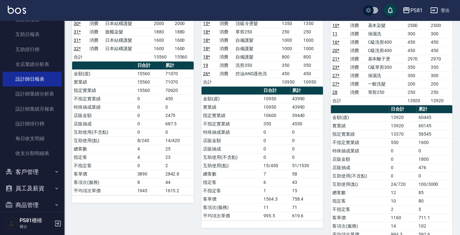
scroll to position [129, 0]
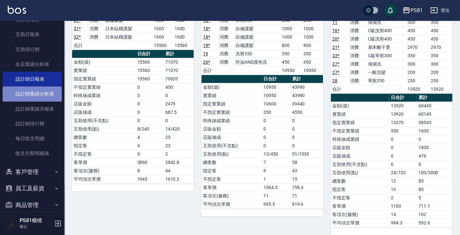
click at [45, 93] on link "設計師業績分析表" at bounding box center [32, 94] width 59 height 15
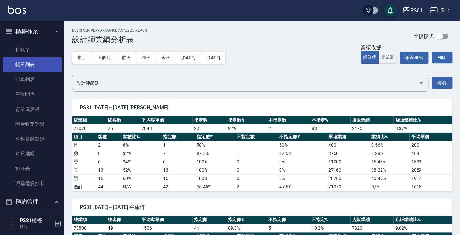
click at [30, 68] on link "帳單列表" at bounding box center [32, 64] width 59 height 15
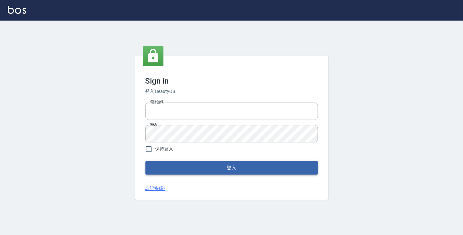
type input "6430581"
click at [191, 171] on button "登入" at bounding box center [231, 168] width 172 height 14
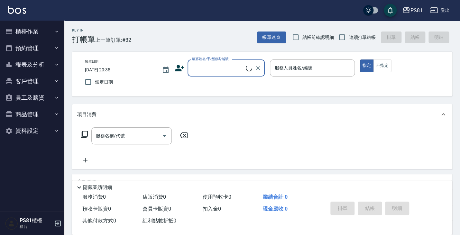
click at [39, 30] on button "櫃檯作業" at bounding box center [32, 31] width 59 height 17
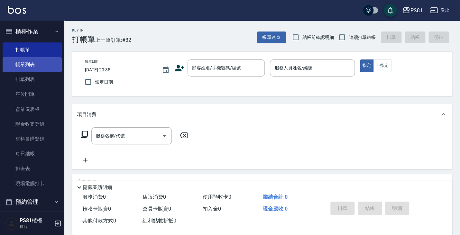
click at [38, 67] on link "帳單列表" at bounding box center [32, 64] width 59 height 15
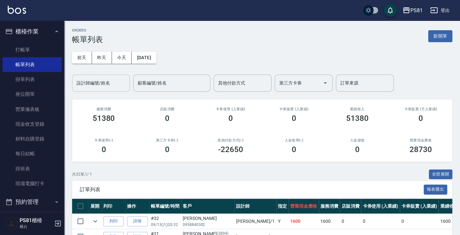
click at [98, 91] on div "設計師編號/姓名" at bounding box center [101, 83] width 58 height 17
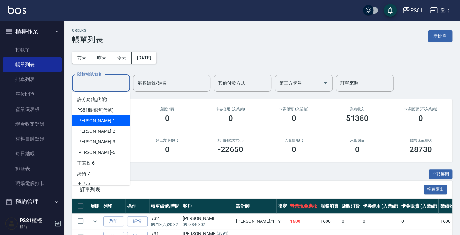
click at [97, 124] on div "[PERSON_NAME] -1" at bounding box center [101, 121] width 58 height 11
type input "[PERSON_NAME]-1"
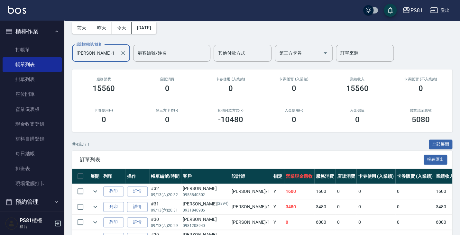
scroll to position [70, 0]
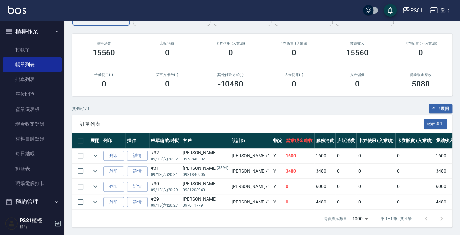
drag, startPoint x: 51, startPoint y: 48, endPoint x: 68, endPoint y: 73, distance: 30.7
click at [51, 48] on link "打帳單" at bounding box center [32, 49] width 59 height 15
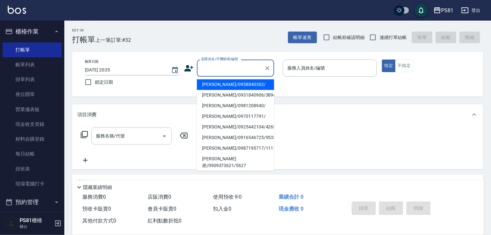
click at [246, 67] on input "顧客姓名/手機號碼/編號" at bounding box center [231, 67] width 62 height 11
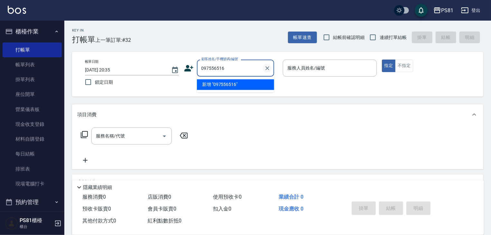
type input "0975565167"
click at [265, 69] on icon "Clear" at bounding box center [267, 68] width 6 height 6
click at [244, 72] on input "顧客姓名/手機號碼/編號" at bounding box center [231, 67] width 62 height 11
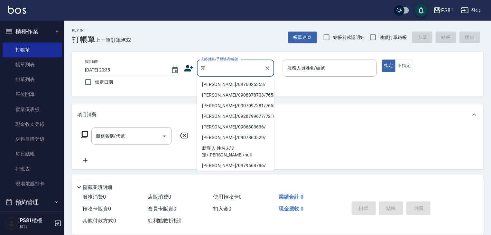
click at [239, 83] on li "[PERSON_NAME]/0976025353/" at bounding box center [235, 84] width 77 height 11
type input "[PERSON_NAME]/0976025353/"
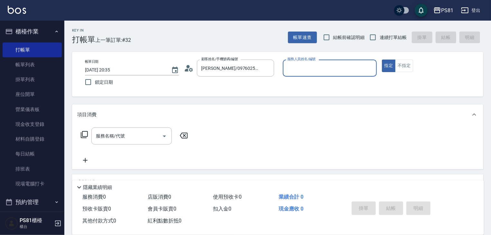
type input "小芸-8"
click at [377, 28] on div "Key In 打帳單 上一筆訂單:#32 帳單速查 結帳前確認明細 連續打單結帳 掛單 結帳 明細" at bounding box center [273, 32] width 419 height 23
click at [378, 32] on input "連續打單結帳" at bounding box center [373, 38] width 14 height 14
checkbox input "true"
click at [154, 128] on div "服務名稱/代號" at bounding box center [131, 135] width 80 height 17
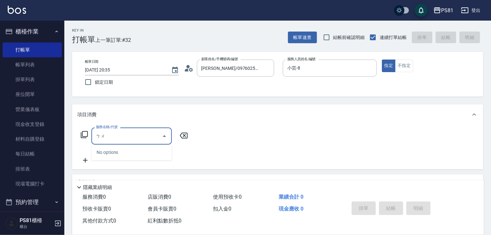
type input "補"
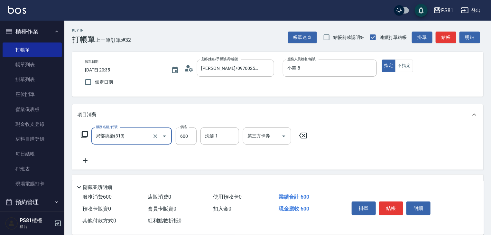
type input "局部挑染(313)"
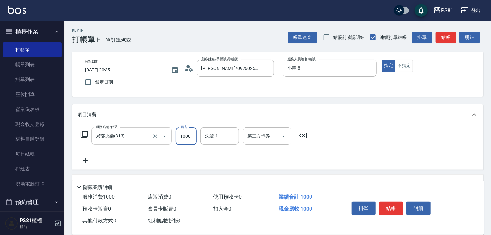
type input "1000"
type input "[PERSON_NAME]-20"
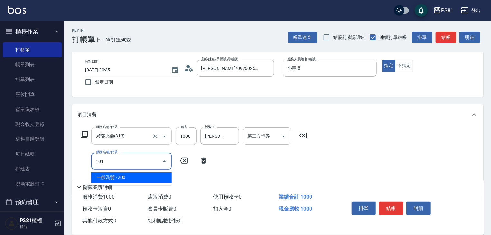
type input "一般洗髮(101)"
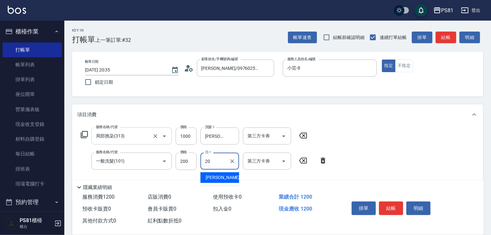
type input "[PERSON_NAME]-20"
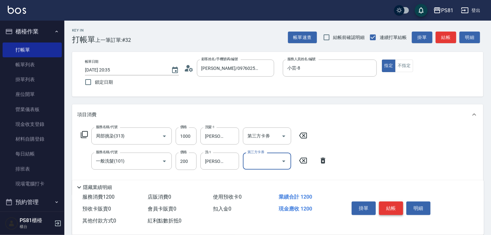
click at [388, 207] on button "結帳" at bounding box center [391, 208] width 24 height 14
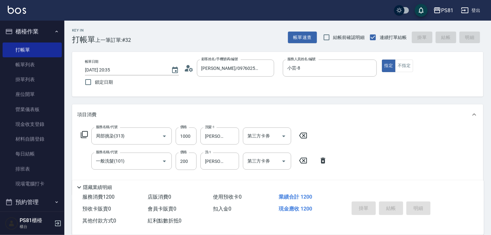
type input "[DATE] 20:37"
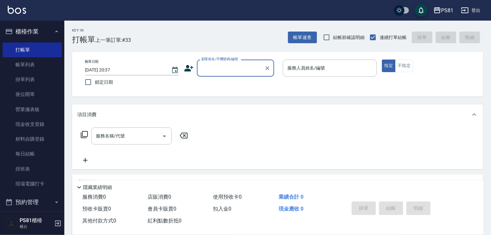
click at [39, 37] on button "櫃檯作業" at bounding box center [32, 31] width 59 height 17
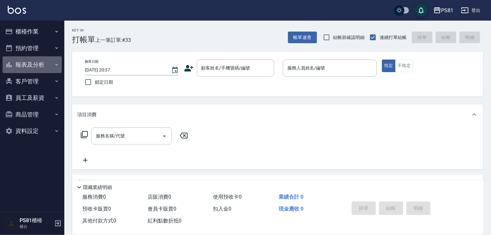
click at [38, 60] on button "報表及分析" at bounding box center [32, 64] width 59 height 17
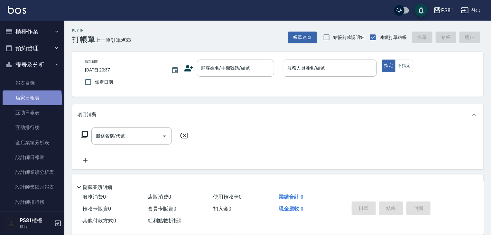
click at [31, 101] on link "店家日報表" at bounding box center [32, 97] width 59 height 15
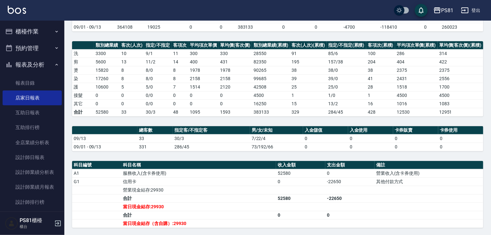
scroll to position [155, 0]
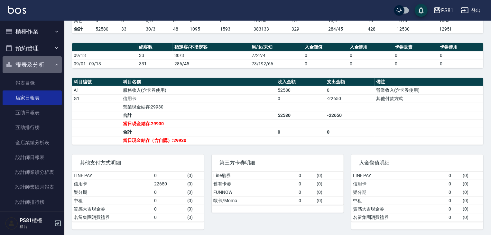
click at [49, 64] on button "報表及分析" at bounding box center [32, 64] width 59 height 17
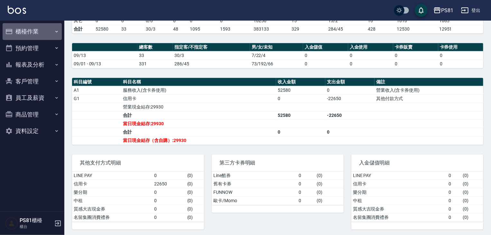
click at [39, 35] on button "櫃檯作業" at bounding box center [32, 31] width 59 height 17
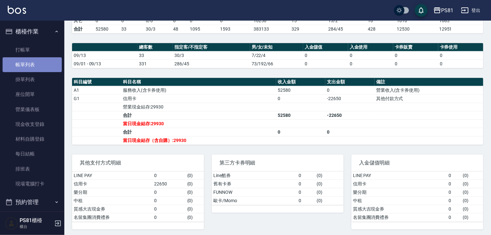
click at [41, 68] on link "帳單列表" at bounding box center [32, 64] width 59 height 15
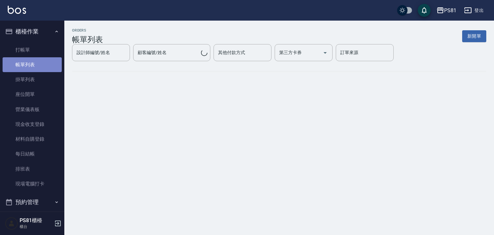
click at [41, 68] on link "帳單列表" at bounding box center [32, 64] width 59 height 15
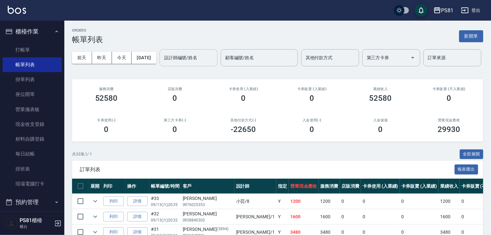
click at [163, 63] on input "設計師編號/姓名" at bounding box center [189, 57] width 52 height 11
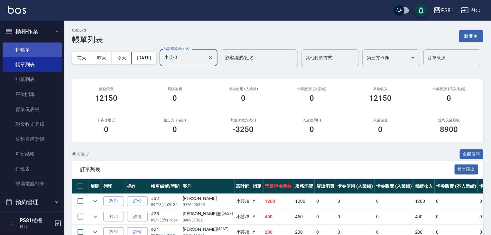
type input "小芸-8"
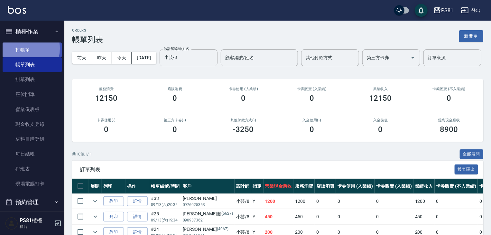
click at [19, 48] on link "打帳單" at bounding box center [32, 49] width 59 height 15
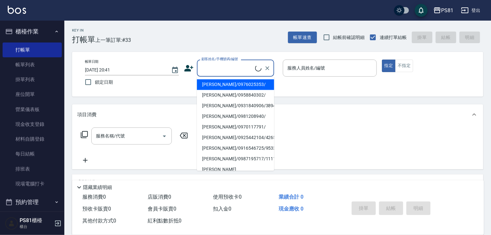
click at [228, 65] on input "顧客姓名/手機號碼/編號" at bounding box center [227, 67] width 55 height 11
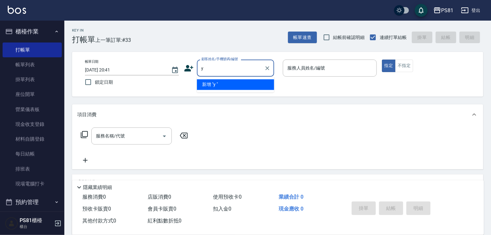
type input "y"
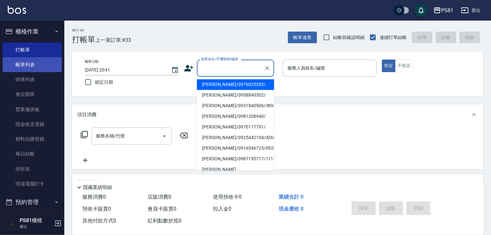
click at [28, 65] on link "帳單列表" at bounding box center [32, 64] width 59 height 15
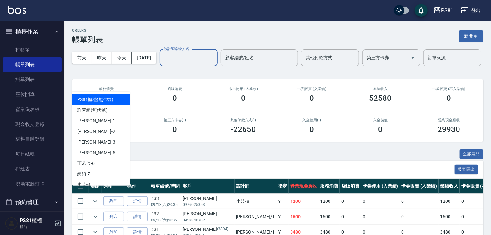
click at [163, 63] on input "設計師編號/姓名" at bounding box center [189, 57] width 52 height 11
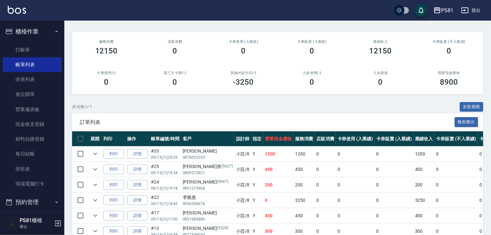
scroll to position [161, 0]
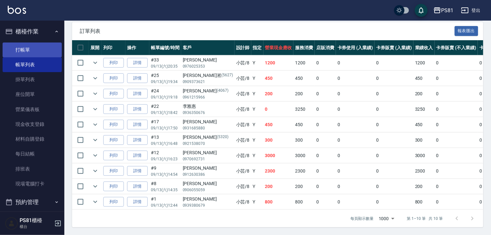
type input "小芸-8"
click at [27, 53] on link "打帳單" at bounding box center [32, 49] width 59 height 15
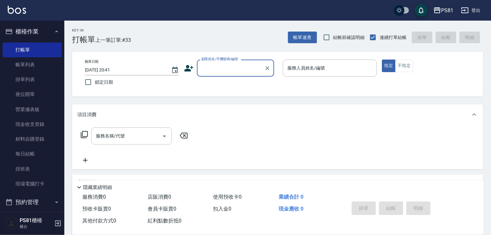
click at [202, 69] on input "顧客姓名/手機號碼/編號" at bounding box center [231, 67] width 62 height 11
type input "y"
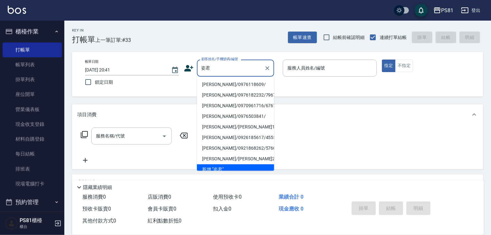
click at [219, 83] on li "[PERSON_NAME]/0976118609/" at bounding box center [235, 84] width 77 height 11
type input "[PERSON_NAME]/0976118609/"
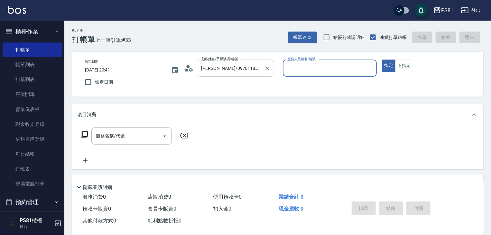
type input "小芸-8"
click at [136, 130] on div "服務名稱/代號" at bounding box center [131, 135] width 80 height 17
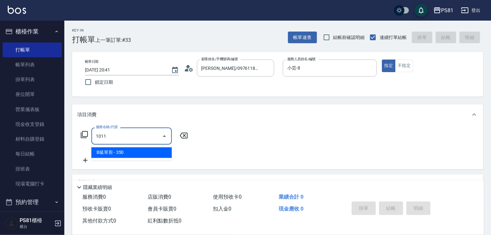
type input "B級單剪(1011)"
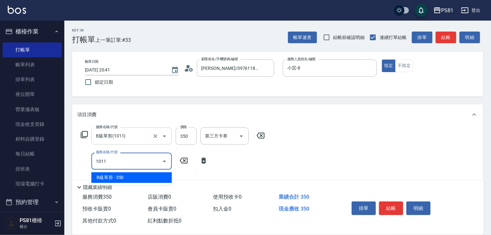
type input "B級單剪(1011)"
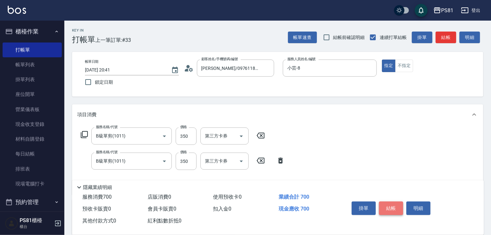
click at [390, 204] on button "結帳" at bounding box center [391, 208] width 24 height 14
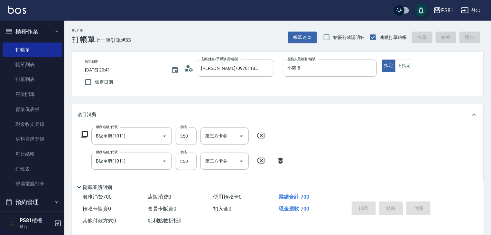
type input "[DATE] 20:42"
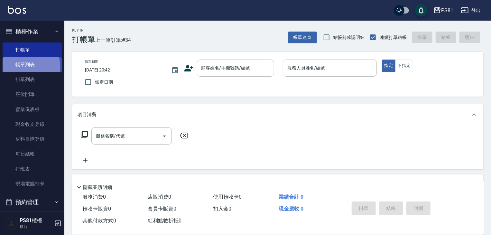
click at [18, 67] on link "帳單列表" at bounding box center [32, 64] width 59 height 15
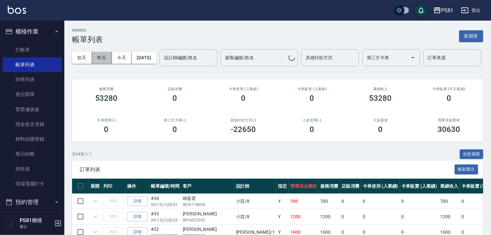
click at [111, 63] on button "昨天" at bounding box center [102, 58] width 20 height 12
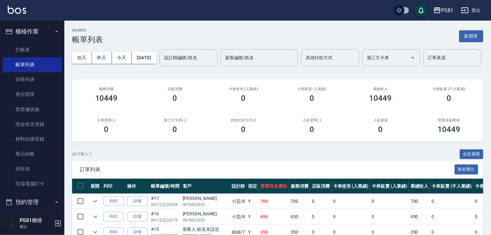
click at [122, 51] on div "[DATE] [DATE] [DATE] [DATE] 設計師編號/姓名 設計師編號/姓名 顧客編號/姓名 顧客編號/姓名 其他付款方式 其他付款方式 第三方…" at bounding box center [277, 57] width 411 height 27
click at [120, 57] on button "今天" at bounding box center [122, 58] width 20 height 12
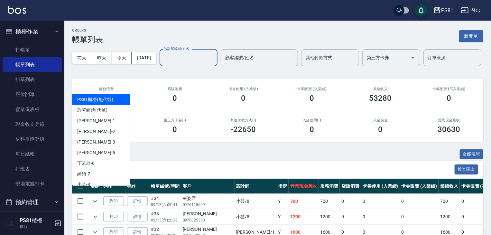
click at [163, 63] on input "設計師編號/姓名" at bounding box center [189, 57] width 52 height 11
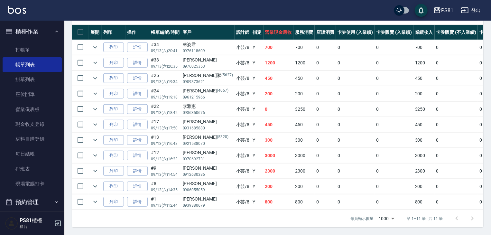
scroll to position [161, 0]
type input "小芸-8"
click at [36, 38] on button "櫃檯作業" at bounding box center [32, 31] width 59 height 17
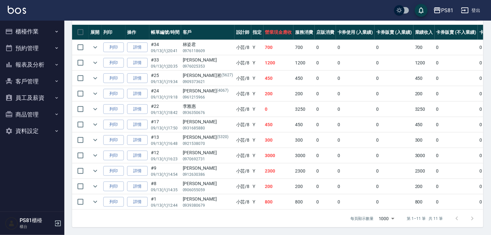
click at [36, 67] on button "報表及分析" at bounding box center [32, 64] width 59 height 17
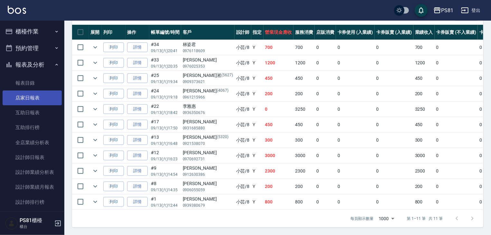
click at [45, 101] on link "店家日報表" at bounding box center [32, 97] width 59 height 15
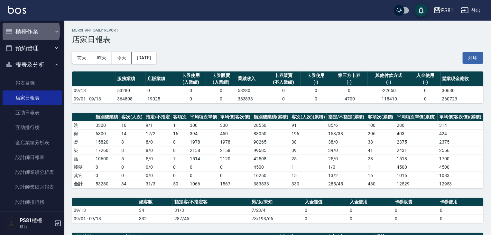
click at [30, 31] on button "櫃檯作業" at bounding box center [32, 31] width 59 height 17
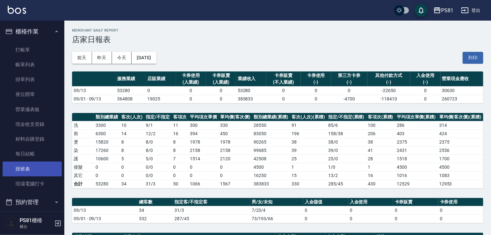
click at [38, 173] on link "排班表" at bounding box center [32, 169] width 59 height 15
